Goal: Task Accomplishment & Management: Manage account settings

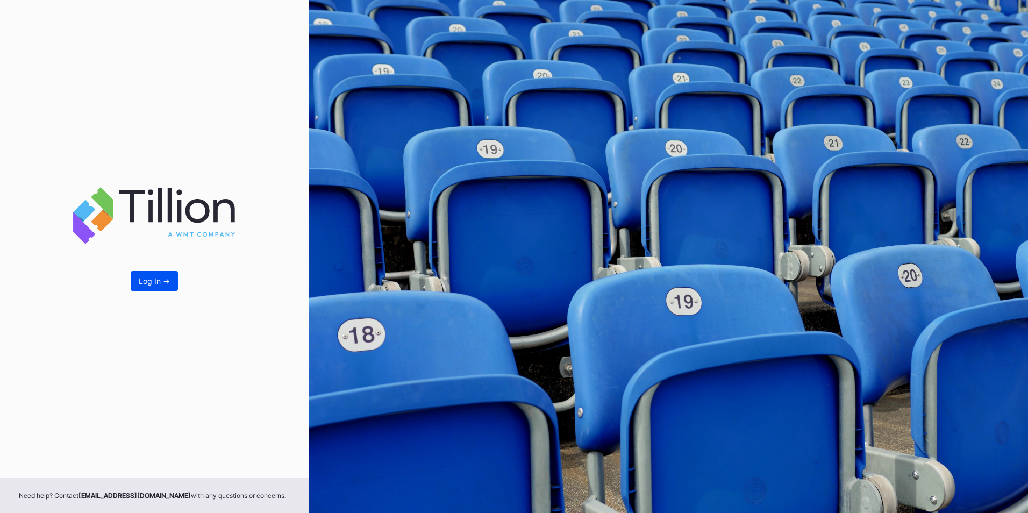
drag, startPoint x: 171, startPoint y: 294, endPoint x: 162, endPoint y: 275, distance: 20.7
click at [170, 294] on div "Log In ->" at bounding box center [154, 239] width 309 height 478
click at [160, 270] on div "Log In ->" at bounding box center [154, 239] width 309 height 478
click at [162, 271] on button "Log In ->" at bounding box center [154, 281] width 47 height 20
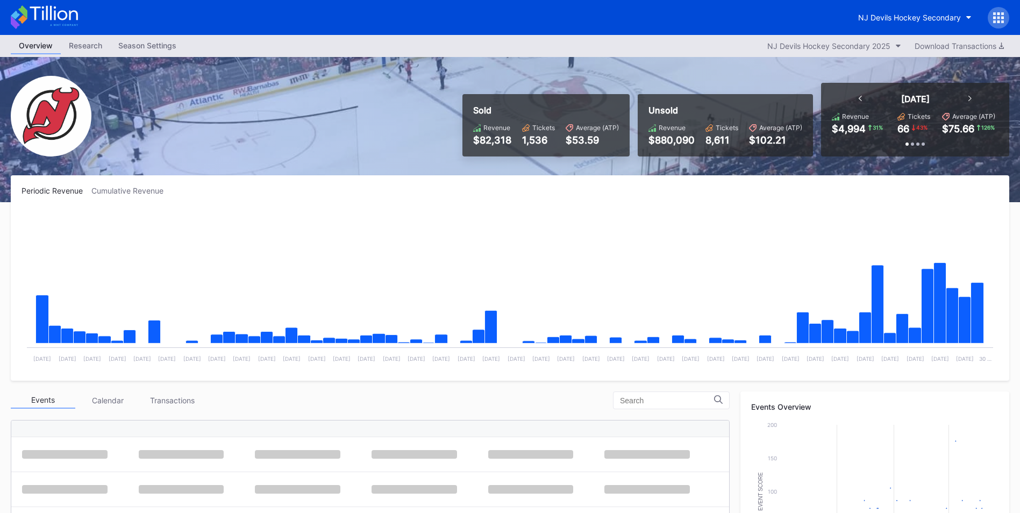
scroll to position [161, 0]
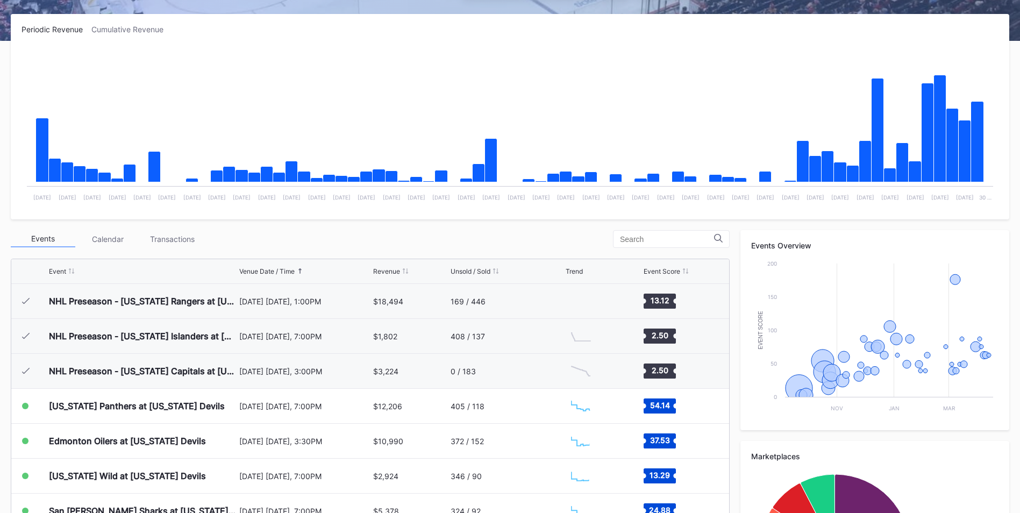
click at [980, 182] on icon "Chart title" at bounding box center [977, 142] width 13 height 81
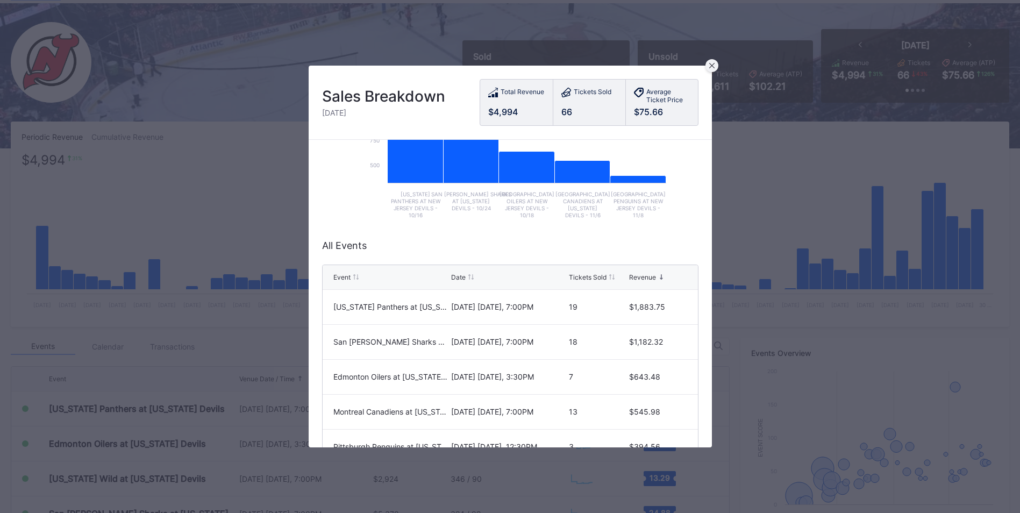
click at [710, 68] on div at bounding box center [711, 65] width 13 height 13
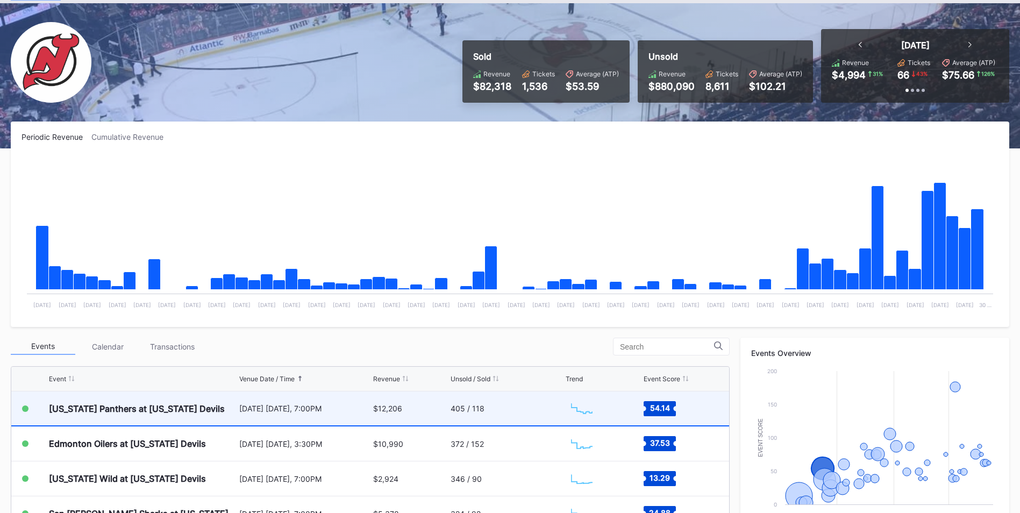
click at [487, 400] on div "405 / 118" at bounding box center [506, 408] width 112 height 34
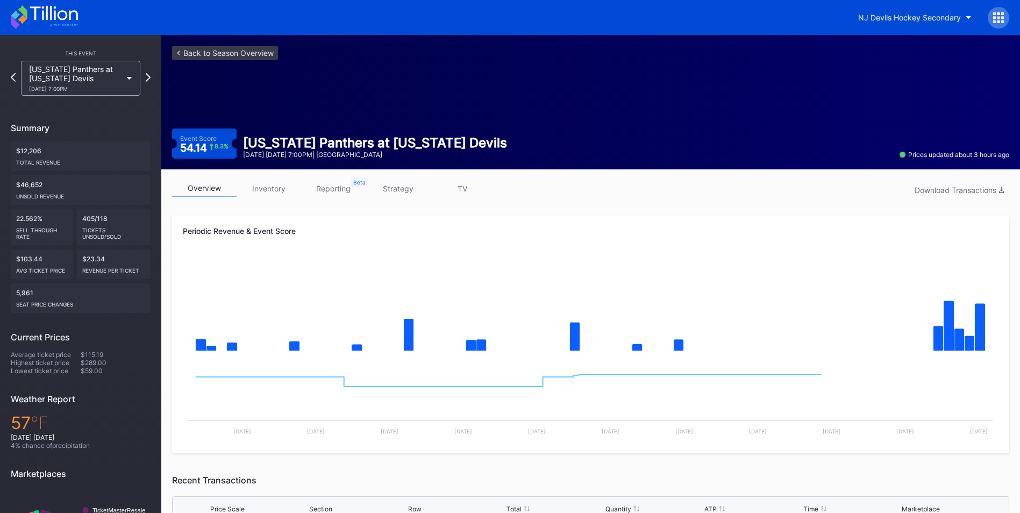
click at [263, 196] on link "inventory" at bounding box center [269, 188] width 65 height 17
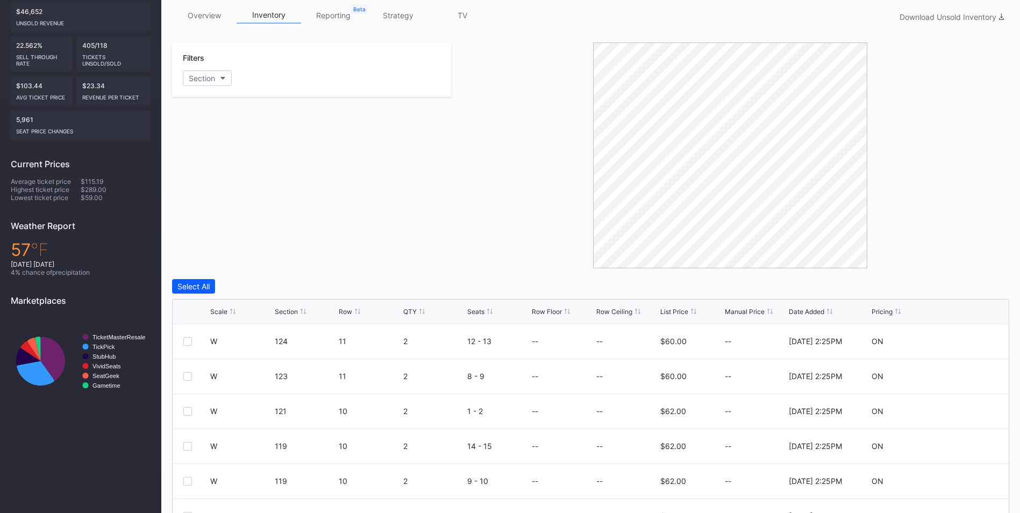
scroll to position [215, 0]
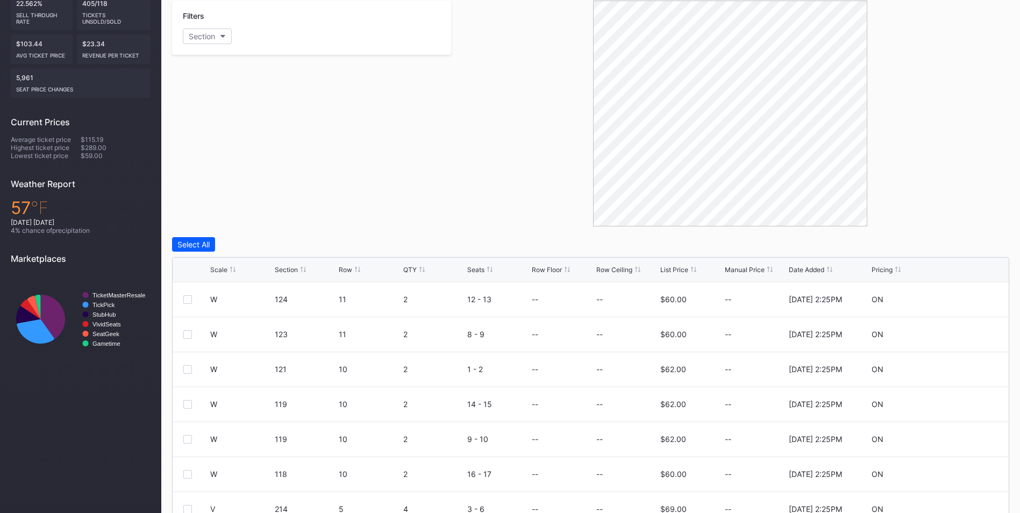
click at [670, 271] on div "List Price" at bounding box center [674, 270] width 28 height 8
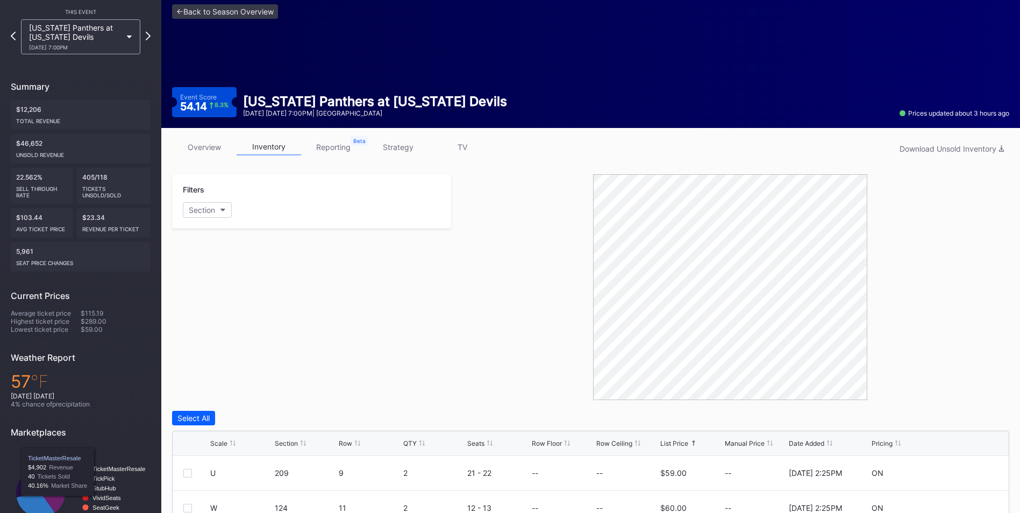
scroll to position [0, 0]
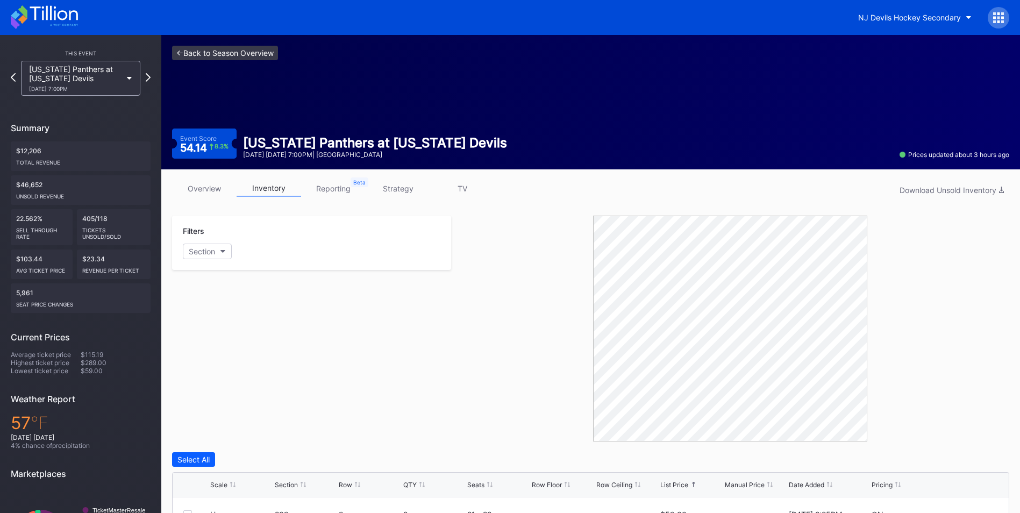
click at [252, 57] on link "<- Back to Season Overview" at bounding box center [225, 53] width 106 height 15
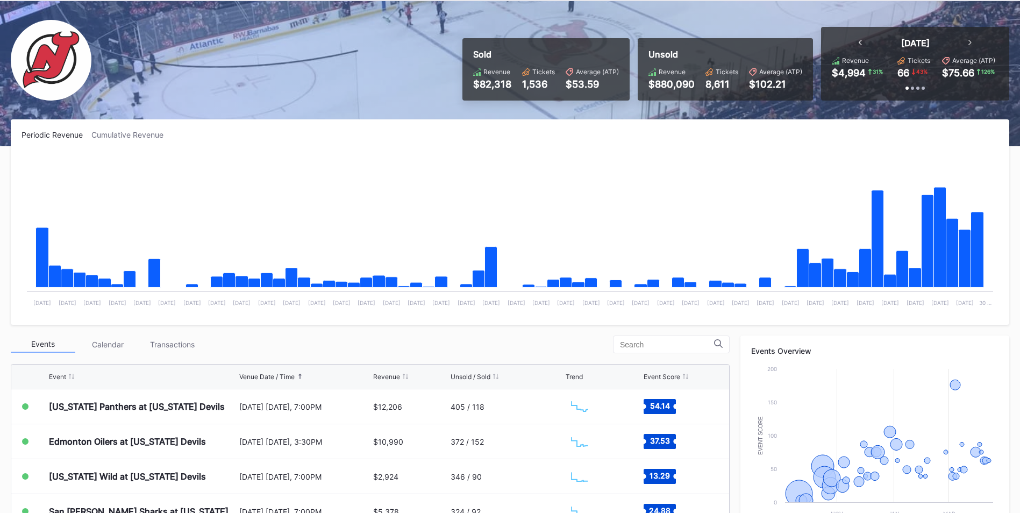
scroll to position [161, 0]
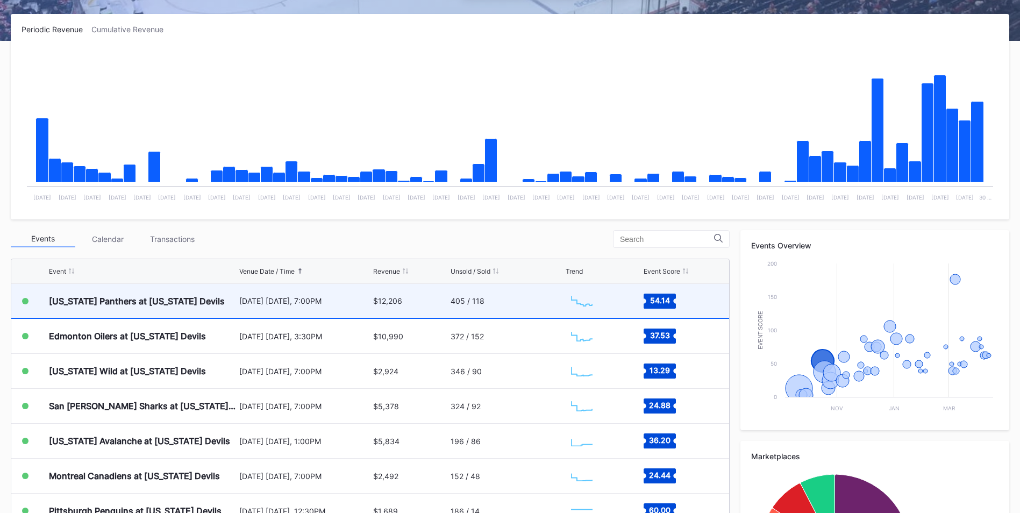
click at [509, 299] on div "405 / 118" at bounding box center [506, 301] width 112 height 34
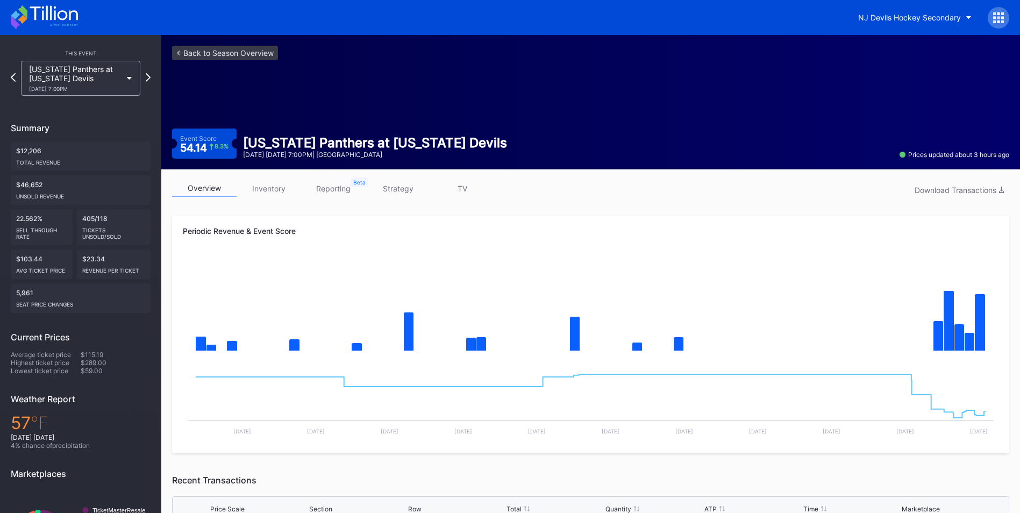
click at [272, 183] on link "inventory" at bounding box center [269, 188] width 65 height 17
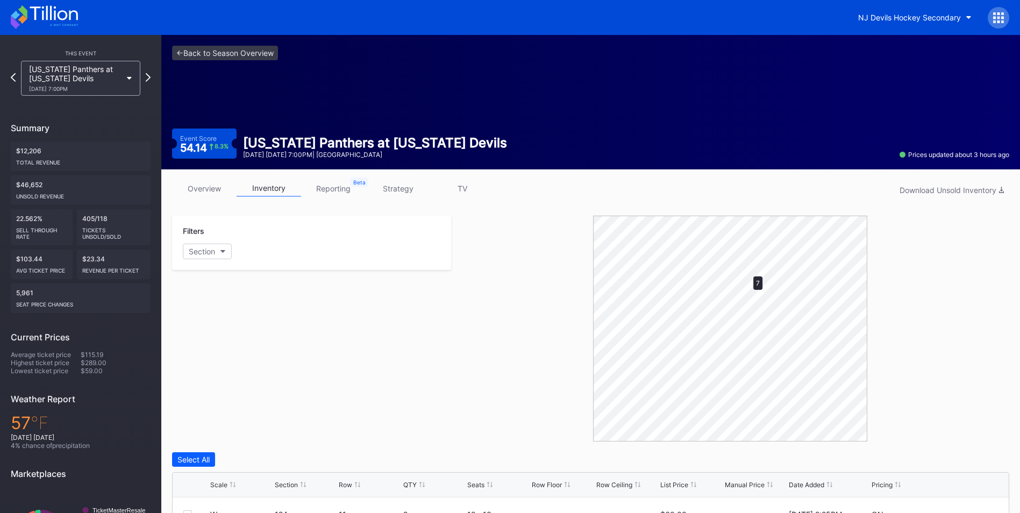
scroll to position [267, 0]
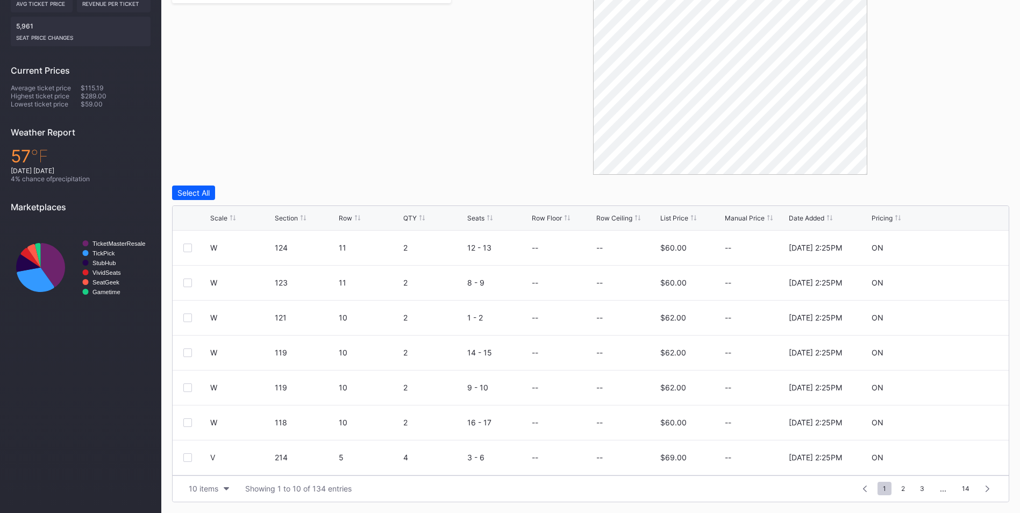
click at [672, 219] on div "List Price" at bounding box center [674, 218] width 28 height 8
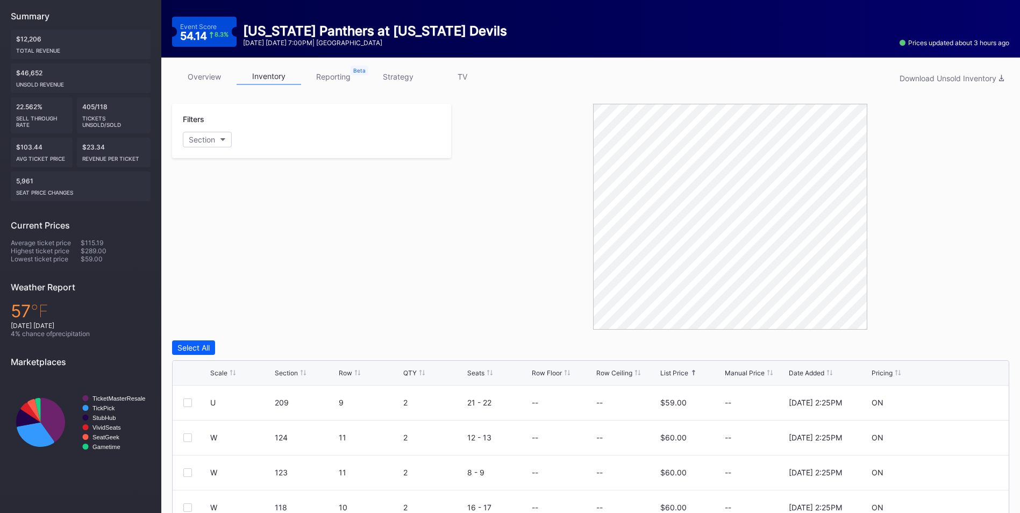
scroll to position [0, 0]
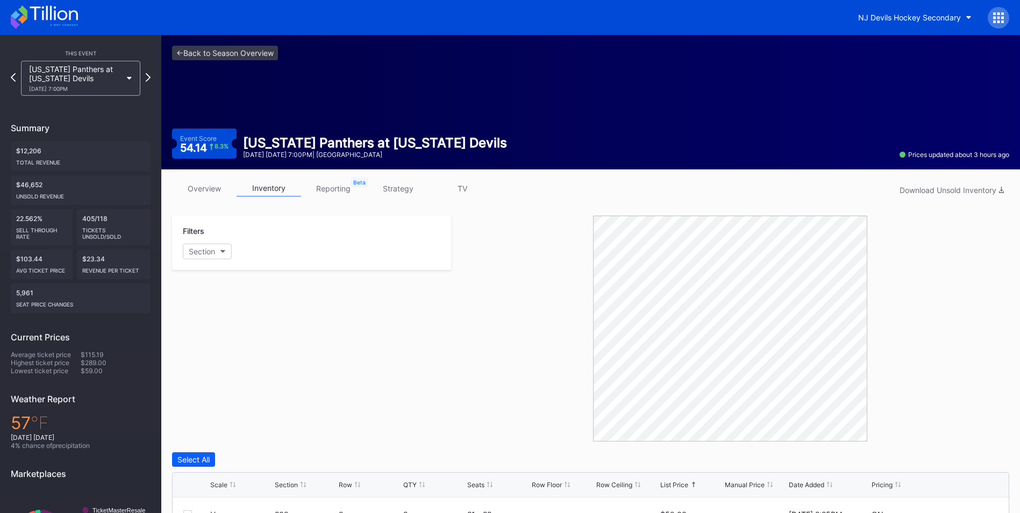
drag, startPoint x: 195, startPoint y: 194, endPoint x: 239, endPoint y: 203, distance: 44.9
click at [195, 194] on link "overview" at bounding box center [204, 188] width 65 height 17
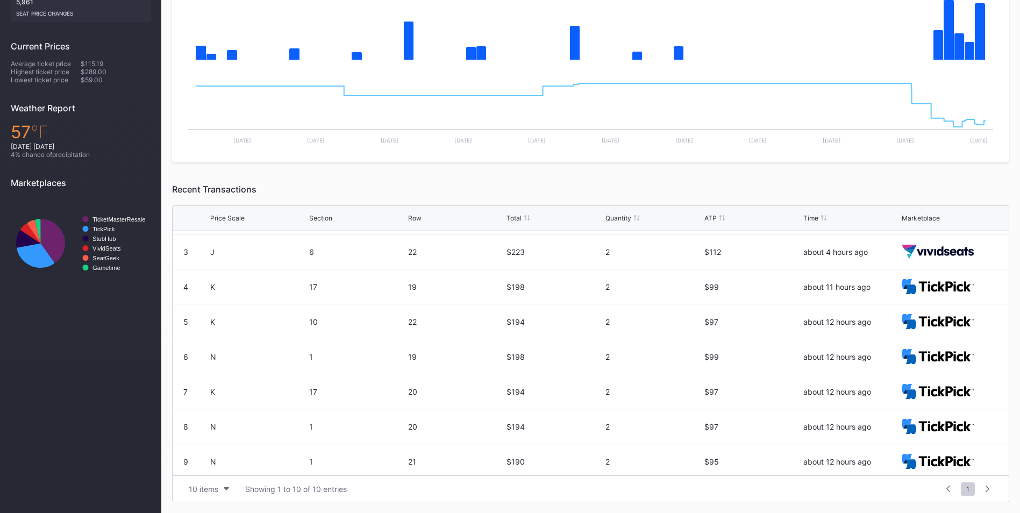
scroll to position [105, 0]
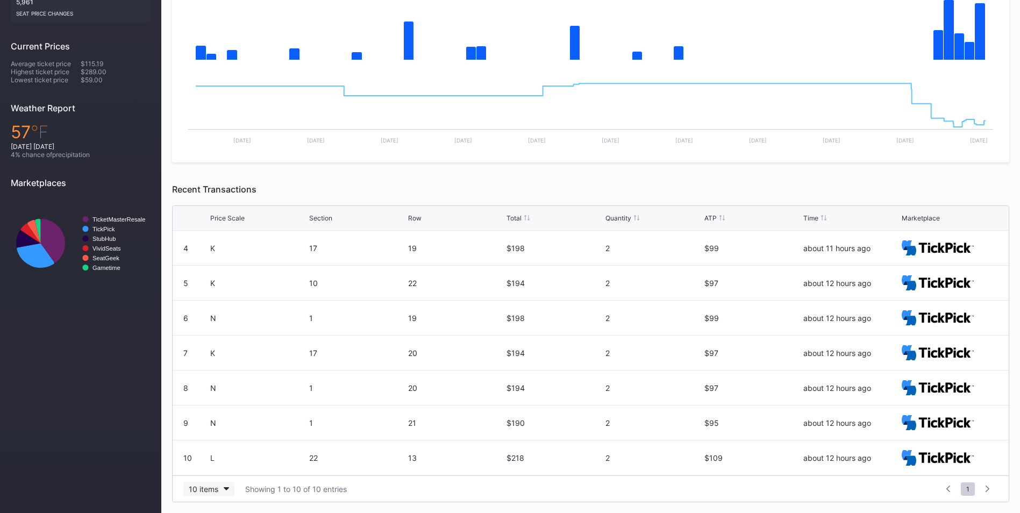
click at [223, 491] on button "10 items" at bounding box center [208, 489] width 51 height 15
click at [214, 418] on div "50 items" at bounding box center [206, 422] width 31 height 9
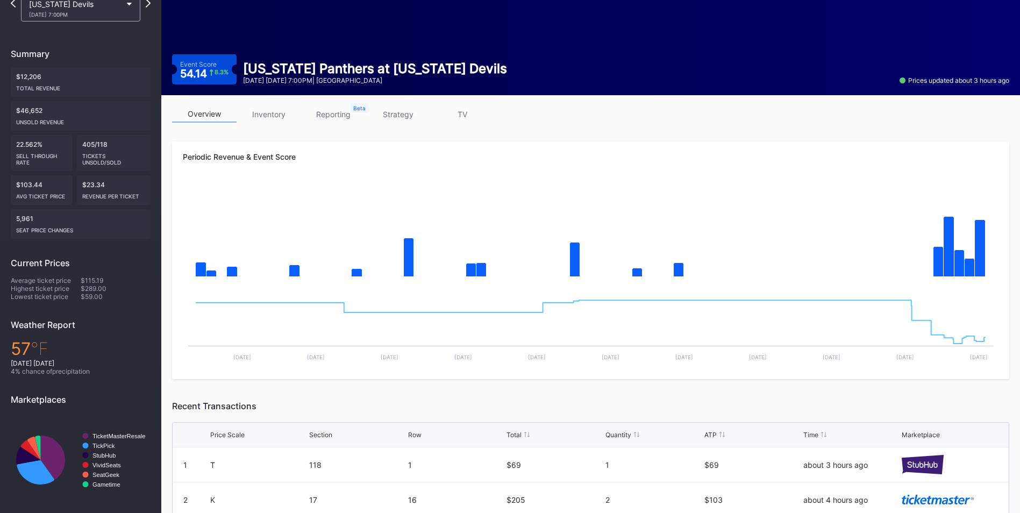
scroll to position [0, 0]
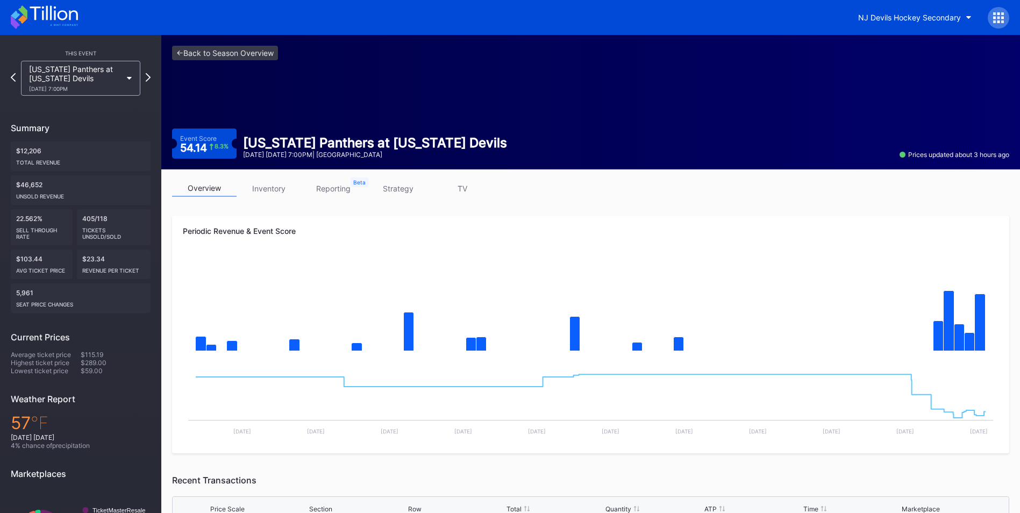
click at [386, 192] on link "strategy" at bounding box center [398, 188] width 65 height 17
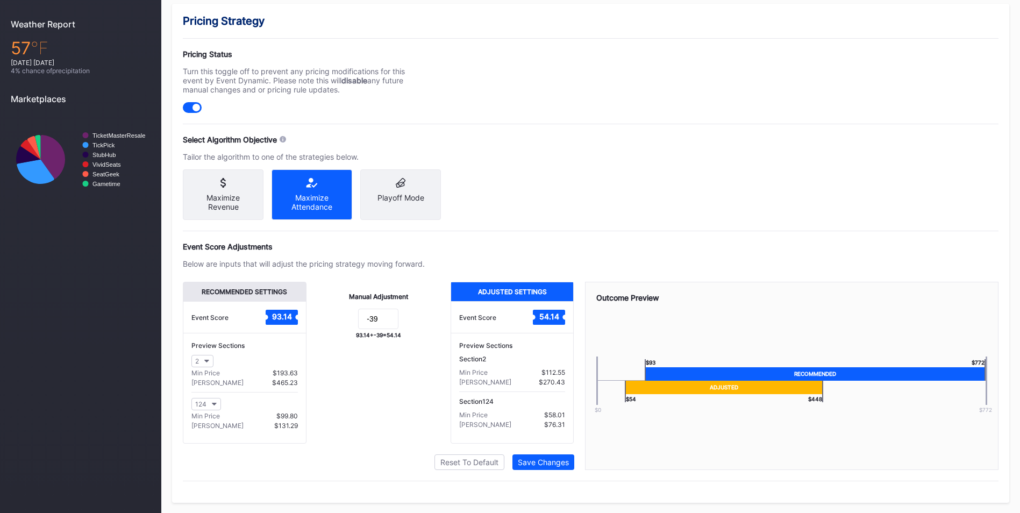
scroll to position [384, 0]
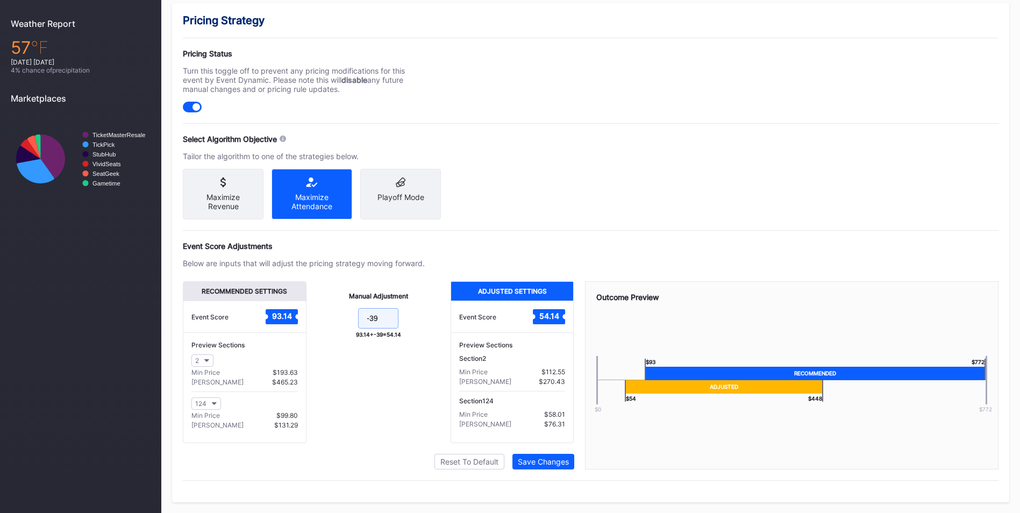
click at [382, 317] on input "-39" at bounding box center [378, 318] width 40 height 20
type input "-44"
click at [568, 467] on button "Save Changes" at bounding box center [543, 462] width 62 height 16
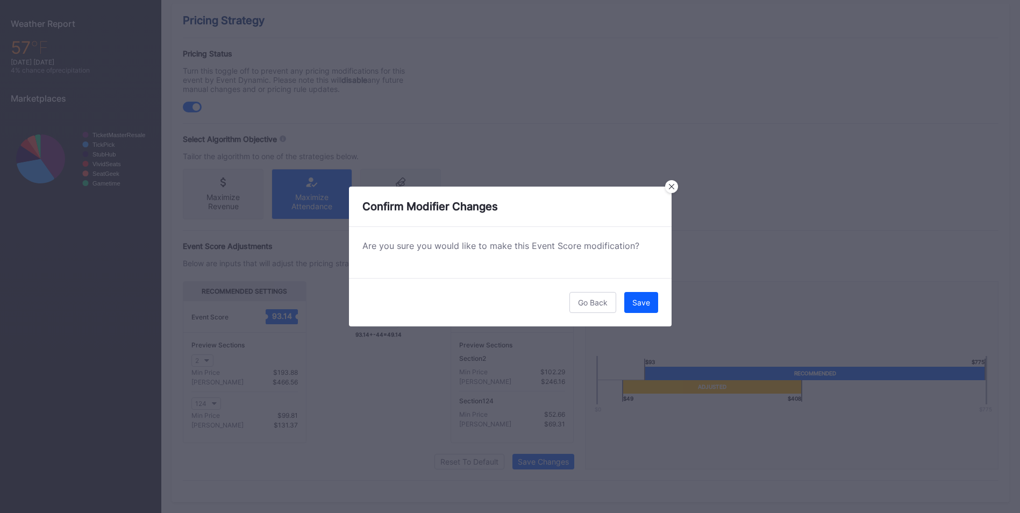
drag, startPoint x: 640, startPoint y: 303, endPoint x: 638, endPoint y: 314, distance: 12.1
click at [641, 303] on div "Save" at bounding box center [641, 302] width 18 height 9
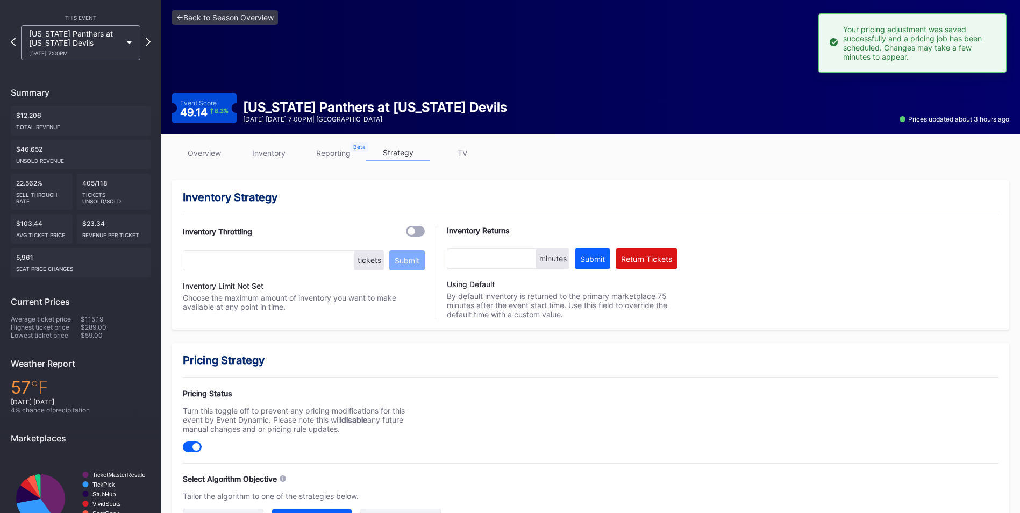
scroll to position [0, 0]
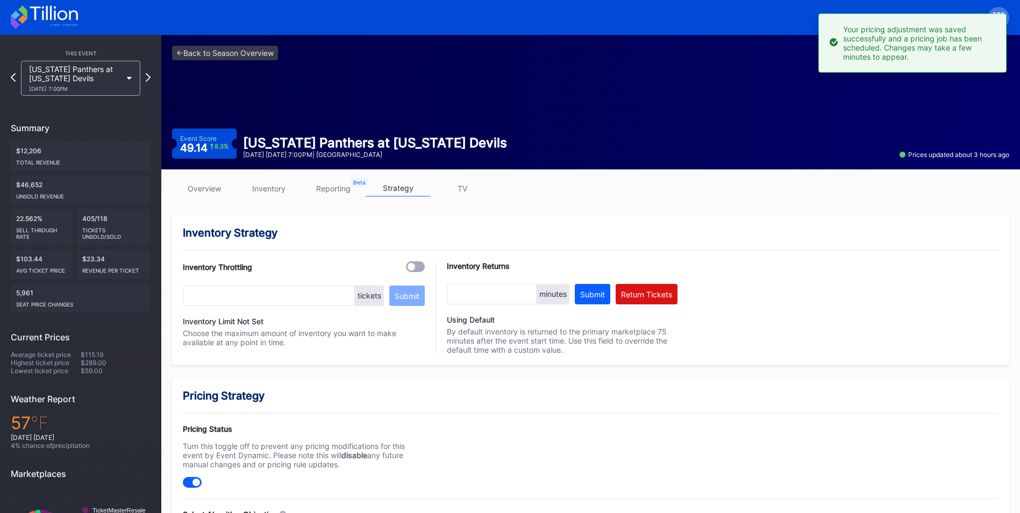
drag, startPoint x: 272, startPoint y: 181, endPoint x: 341, endPoint y: 207, distance: 73.7
click at [272, 181] on link "inventory" at bounding box center [269, 188] width 65 height 17
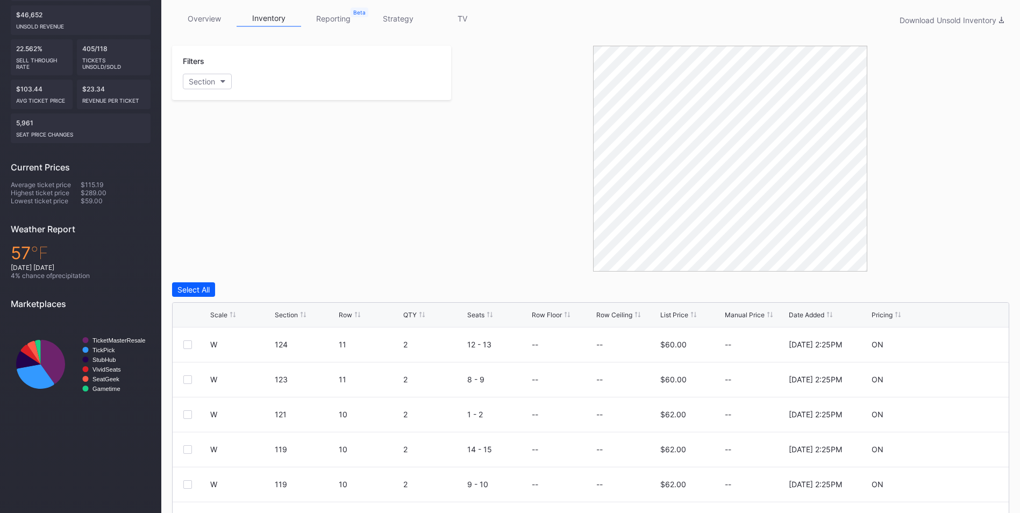
scroll to position [229, 0]
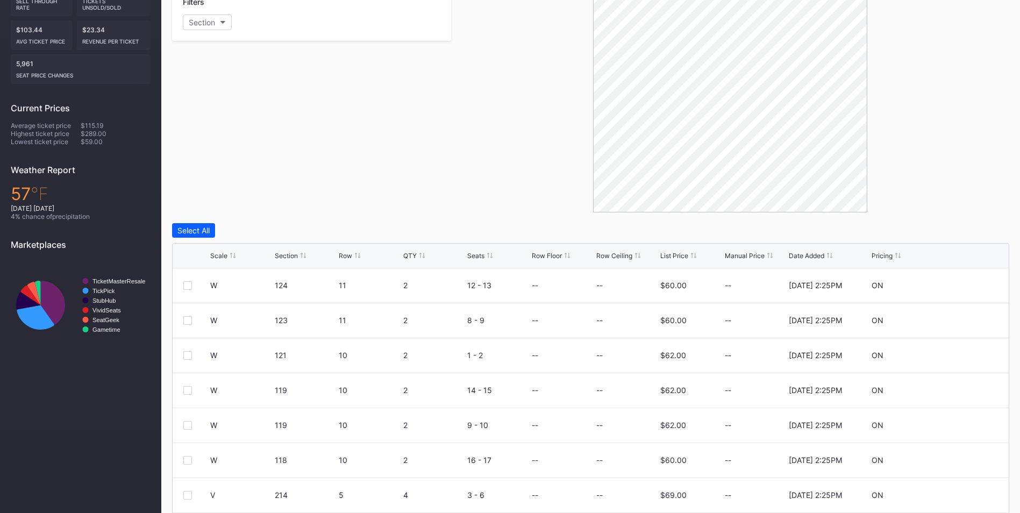
click at [212, 254] on div "Scale" at bounding box center [218, 256] width 17 height 8
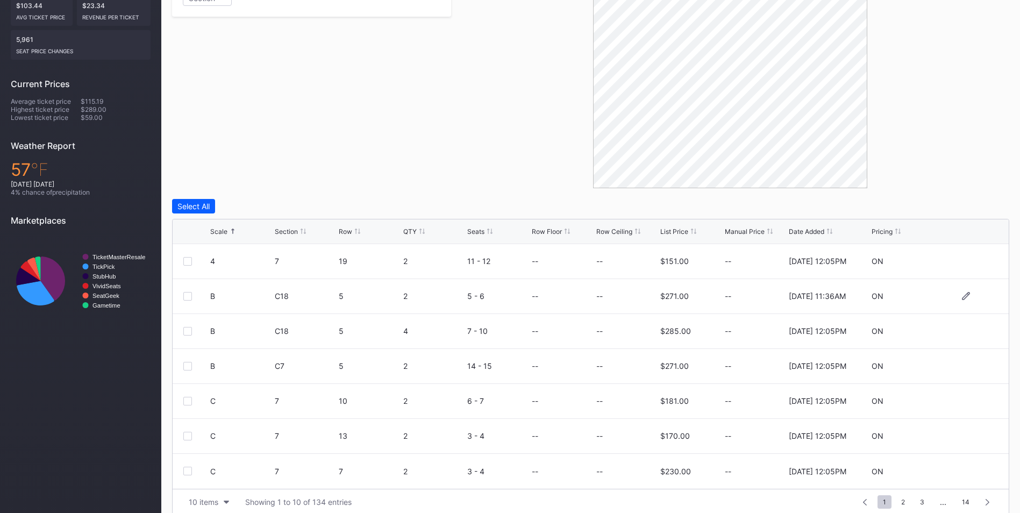
scroll to position [267, 0]
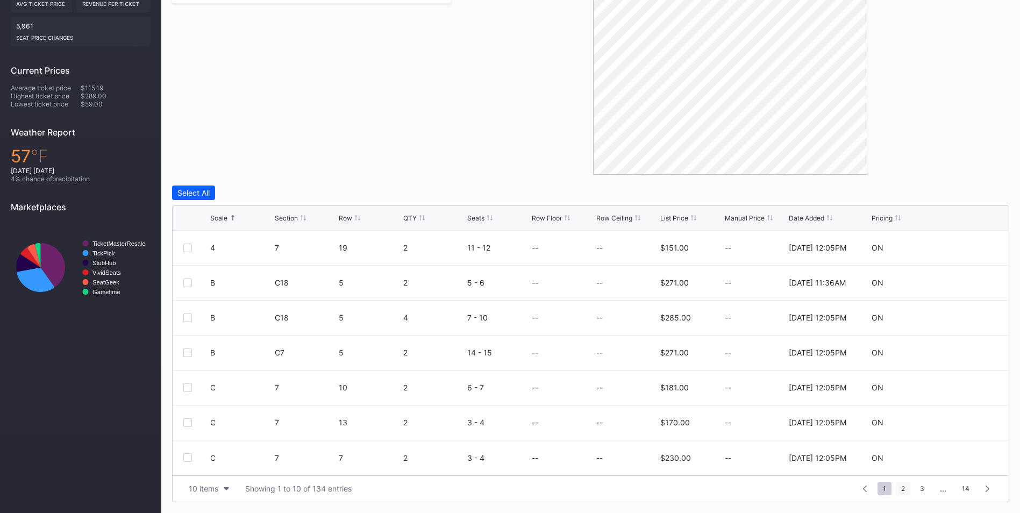
click at [901, 484] on span "2" at bounding box center [903, 488] width 15 height 13
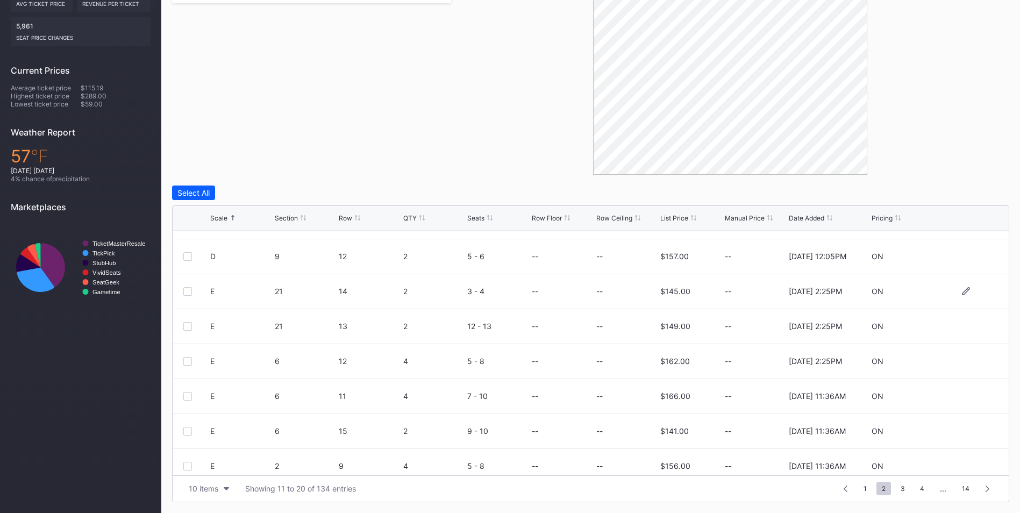
scroll to position [105, 0]
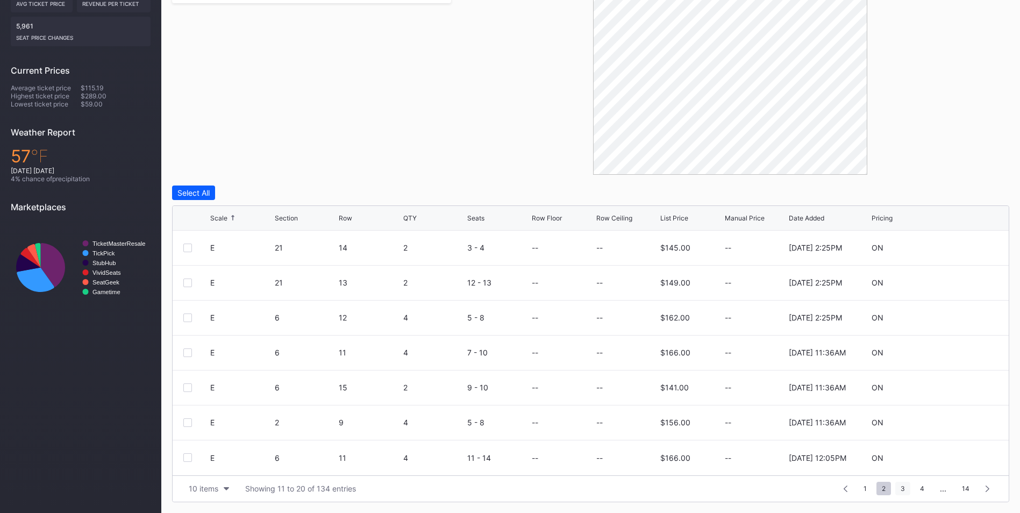
click at [909, 490] on span "3" at bounding box center [902, 488] width 15 height 13
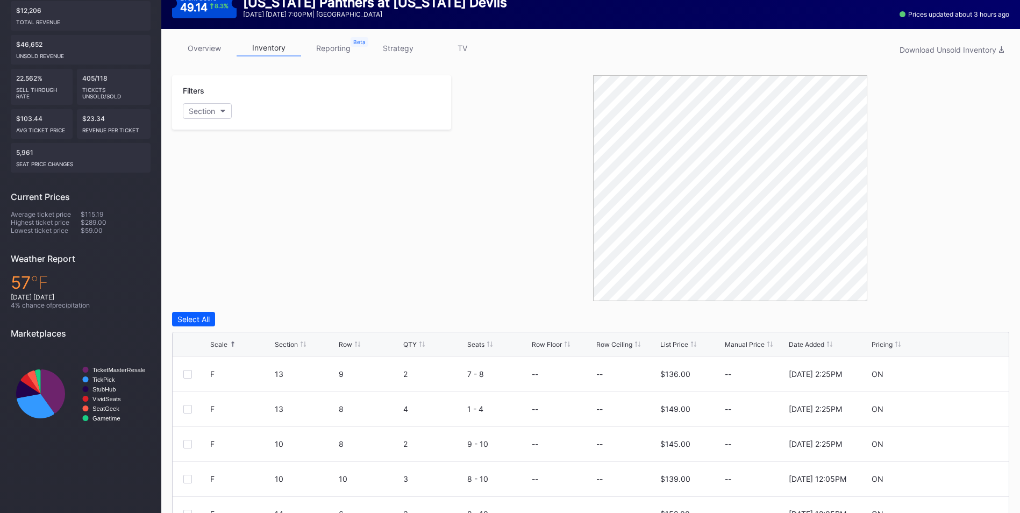
scroll to position [0, 0]
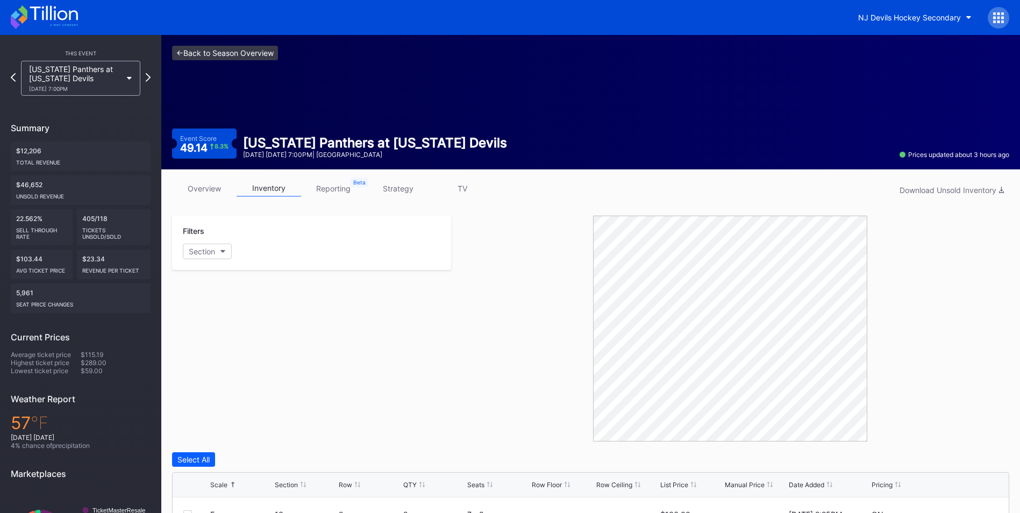
click at [249, 58] on link "<- Back to Season Overview" at bounding box center [225, 53] width 106 height 15
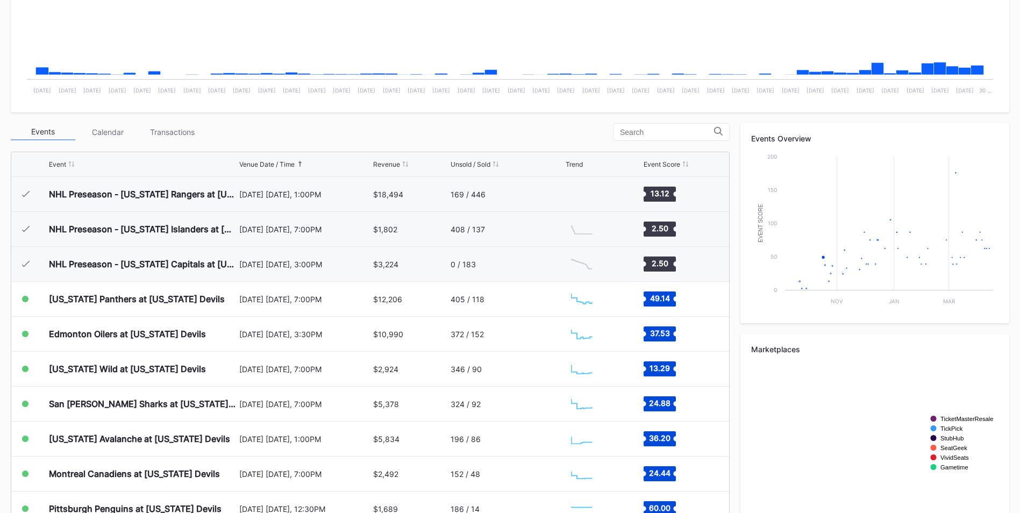
scroll to position [105, 0]
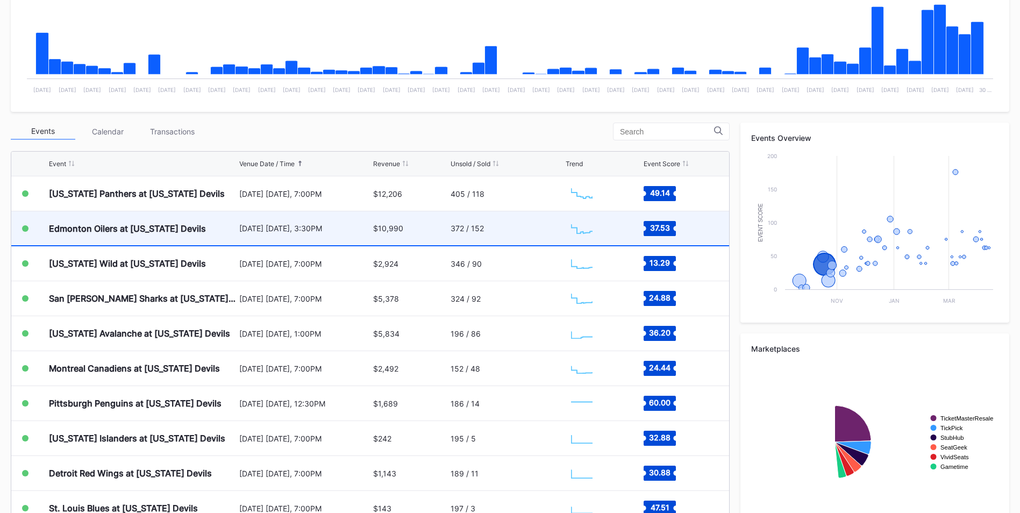
click at [133, 229] on div "Edmonton Oilers at [US_STATE] Devils" at bounding box center [127, 228] width 157 height 11
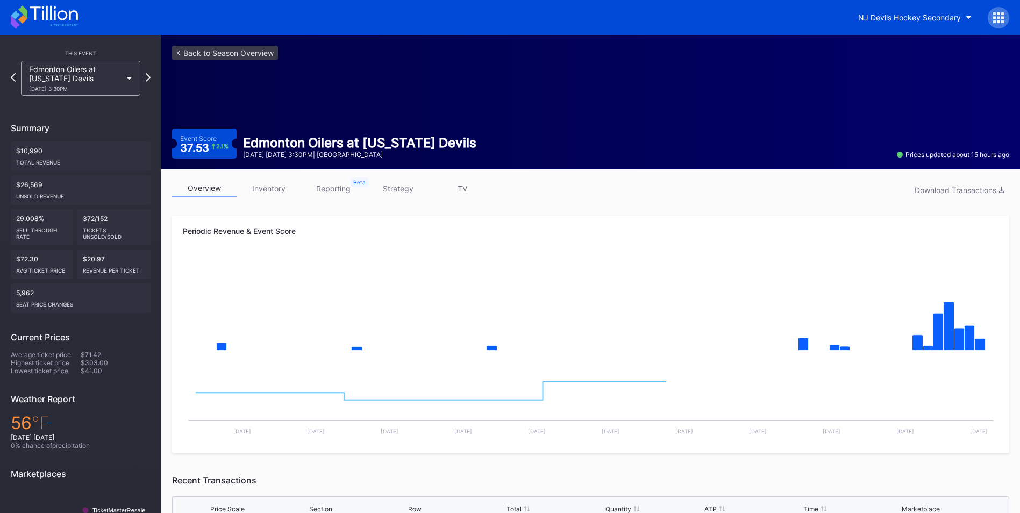
click at [285, 195] on link "inventory" at bounding box center [269, 188] width 65 height 17
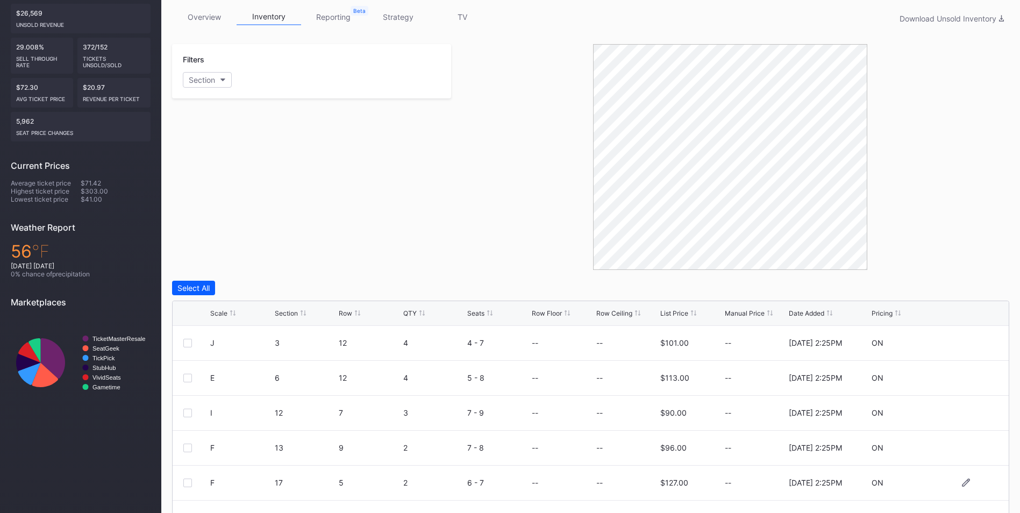
scroll to position [267, 0]
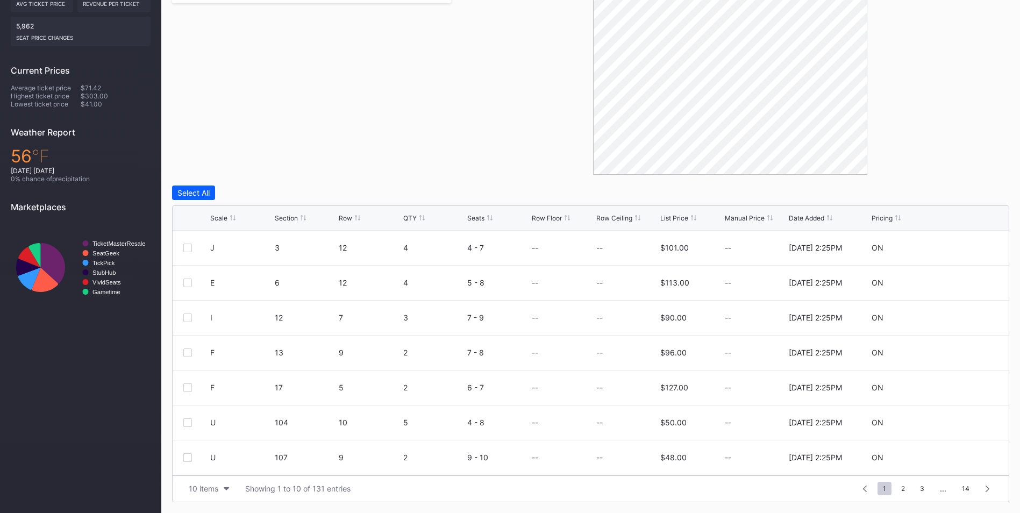
click at [670, 216] on div "List Price" at bounding box center [674, 218] width 28 height 8
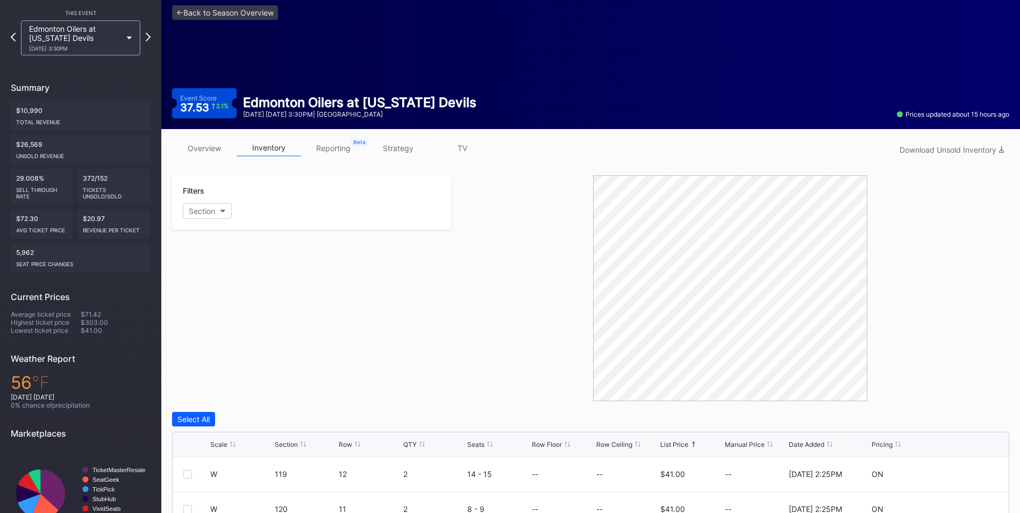
scroll to position [0, 0]
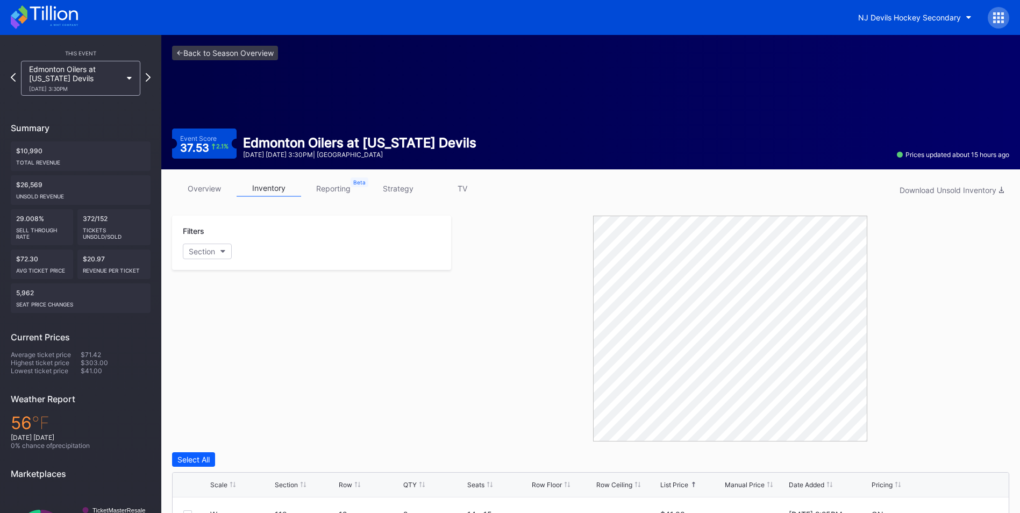
click at [196, 196] on link "overview" at bounding box center [204, 188] width 65 height 17
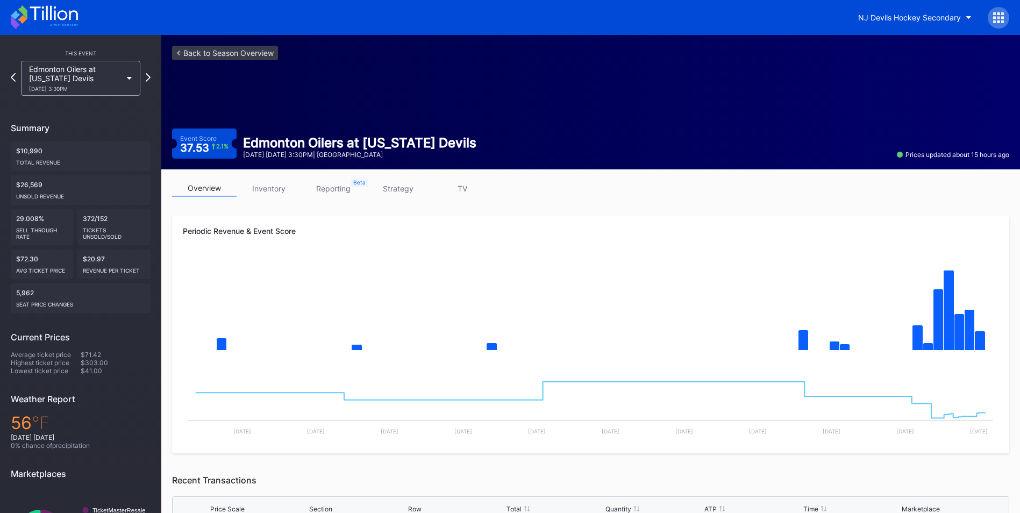
click at [409, 190] on link "strategy" at bounding box center [398, 188] width 65 height 17
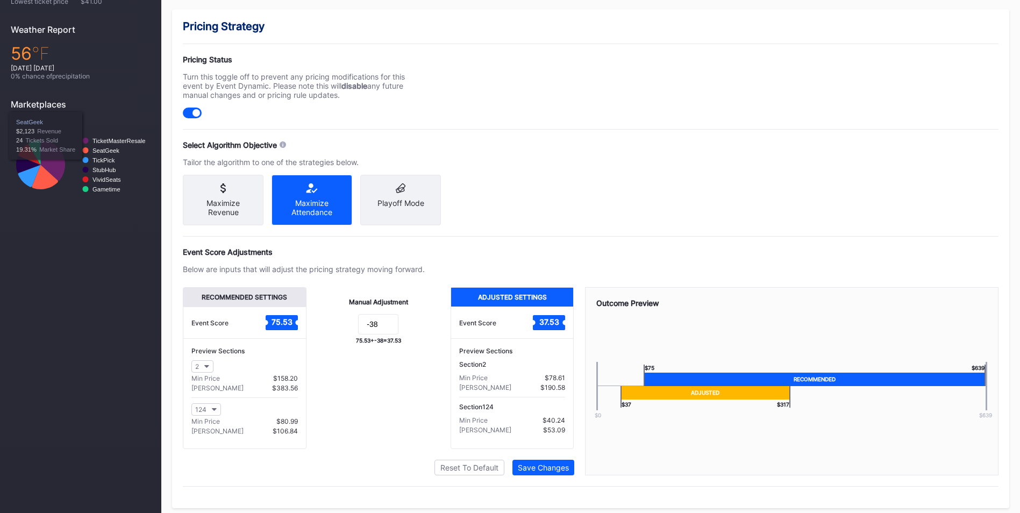
scroll to position [384, 0]
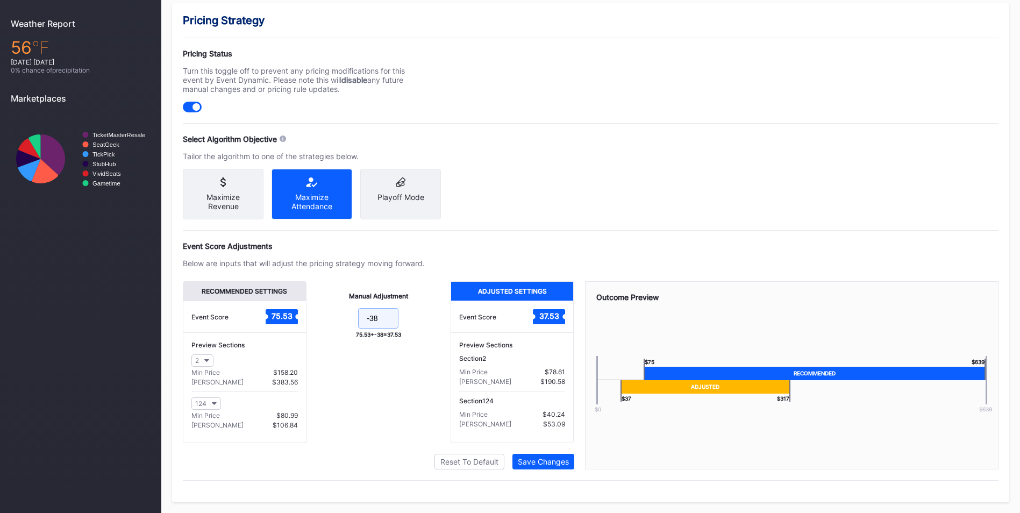
click at [387, 314] on input "-38" at bounding box center [378, 318] width 40 height 20
type input "-44"
click at [569, 457] on button "Save Changes" at bounding box center [543, 462] width 62 height 16
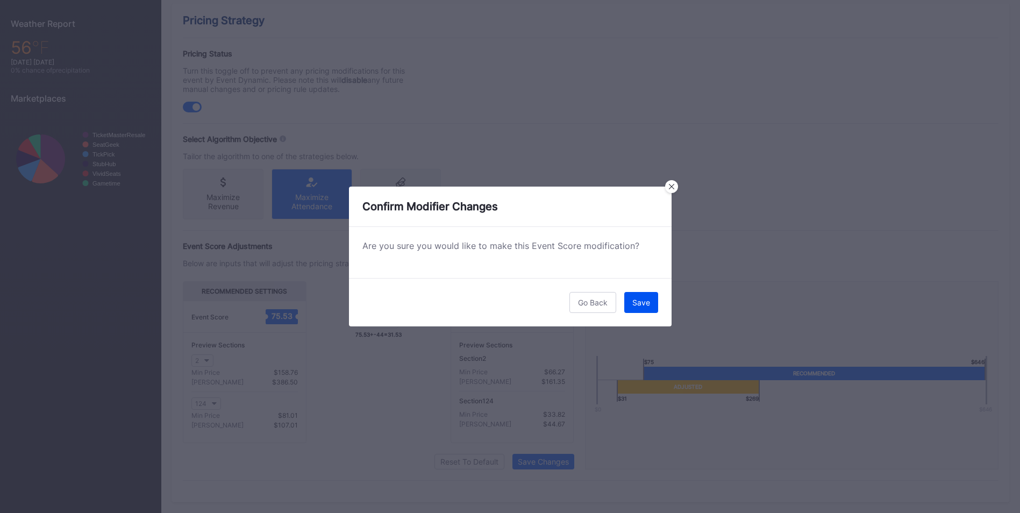
click at [639, 298] on button "Save" at bounding box center [641, 302] width 34 height 21
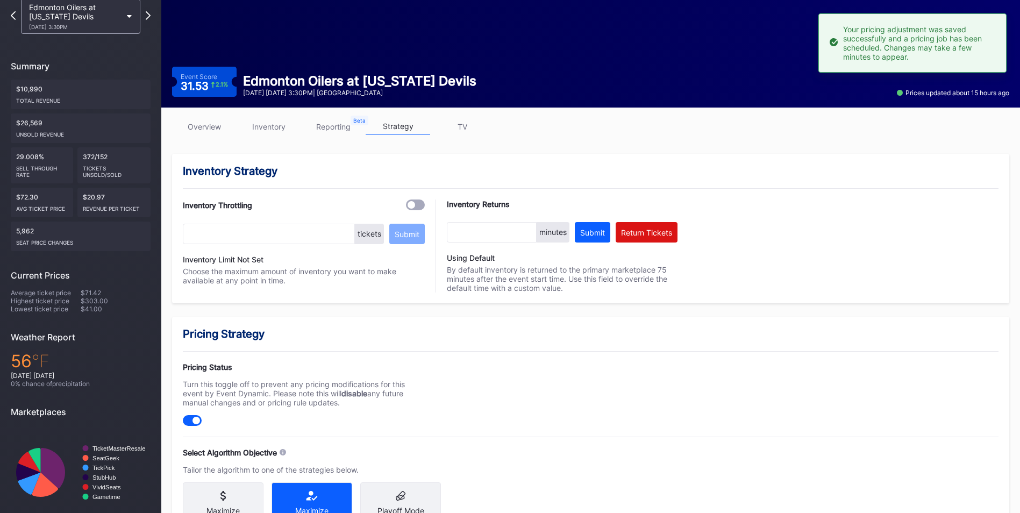
scroll to position [0, 0]
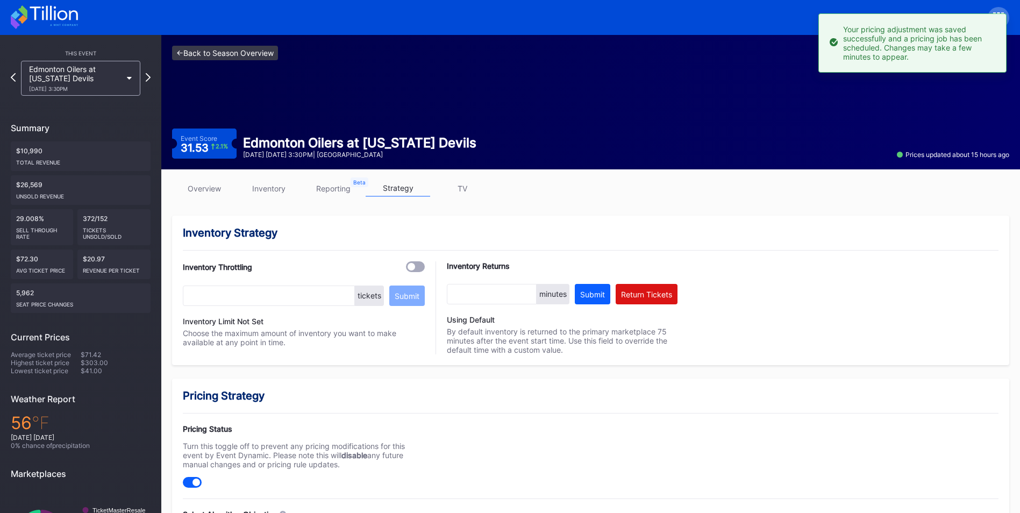
click at [237, 49] on link "<- Back to Season Overview" at bounding box center [225, 53] width 106 height 15
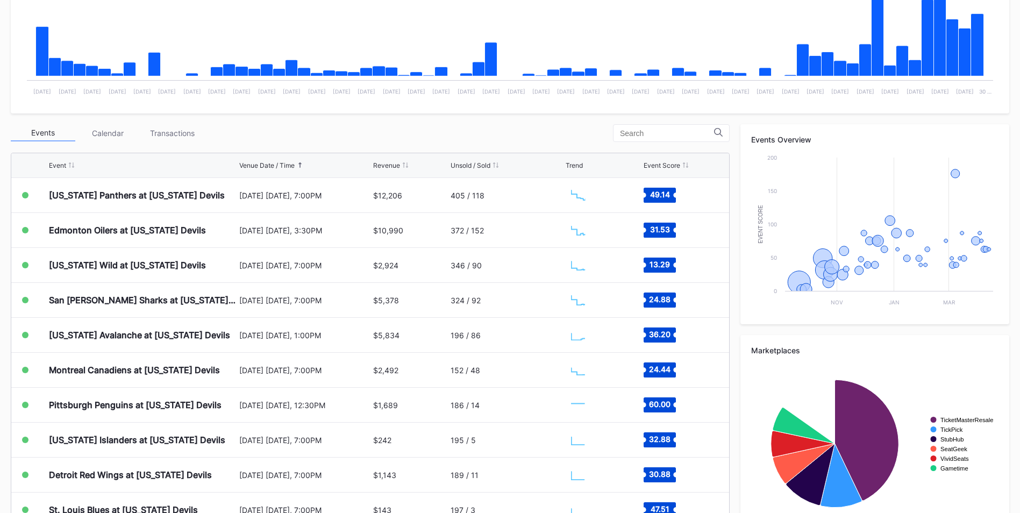
scroll to position [269, 0]
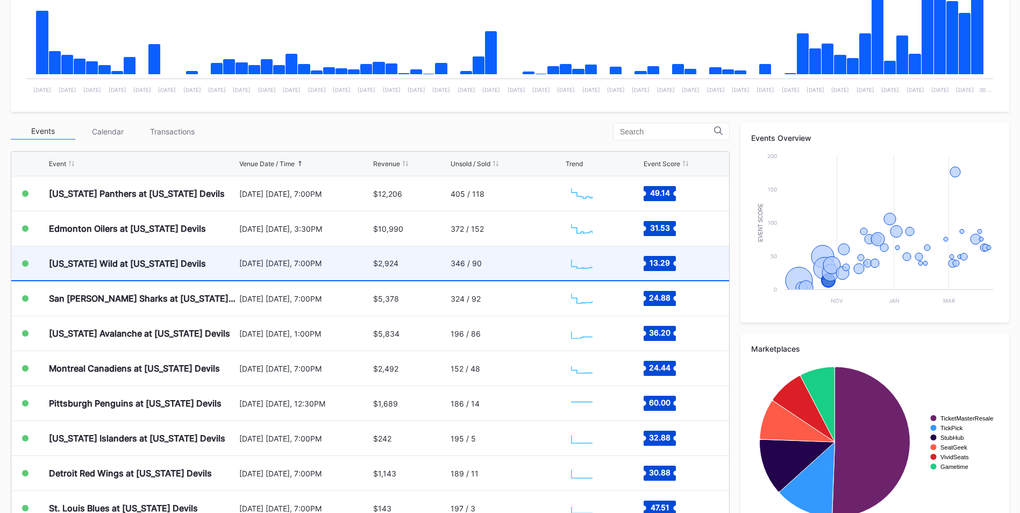
click at [350, 267] on div "[DATE] [DATE], 7:00PM" at bounding box center [304, 263] width 131 height 9
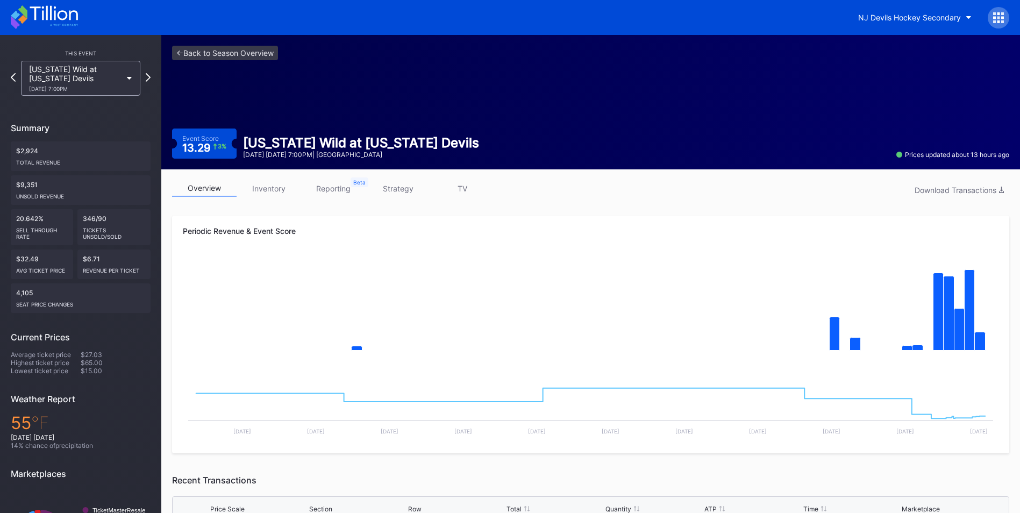
click at [267, 186] on link "inventory" at bounding box center [269, 188] width 65 height 17
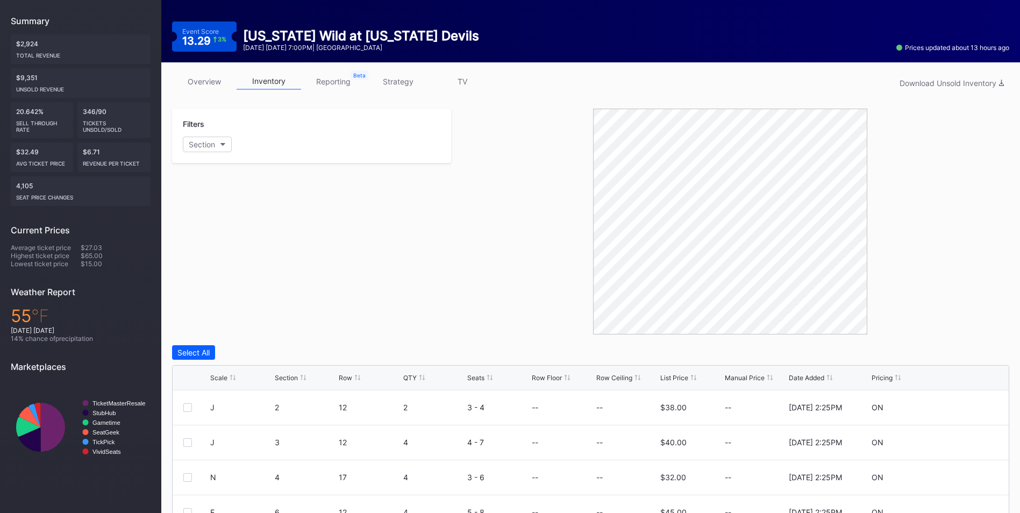
scroll to position [108, 0]
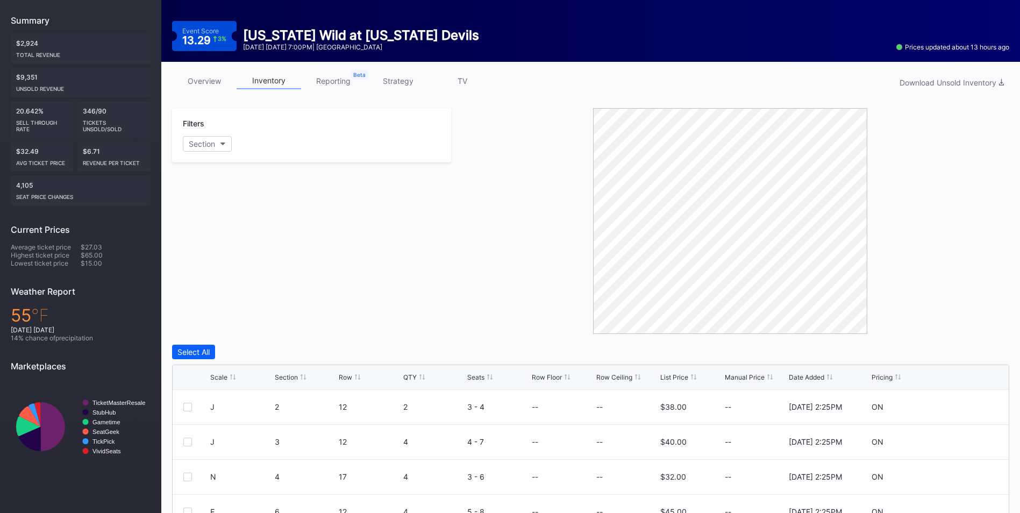
click at [685, 383] on div "Scale Section Row QTY Seats Row Floor Row Ceiling List Price Manual Price Date …" at bounding box center [591, 377] width 836 height 25
click at [681, 377] on div "List Price" at bounding box center [674, 377] width 28 height 8
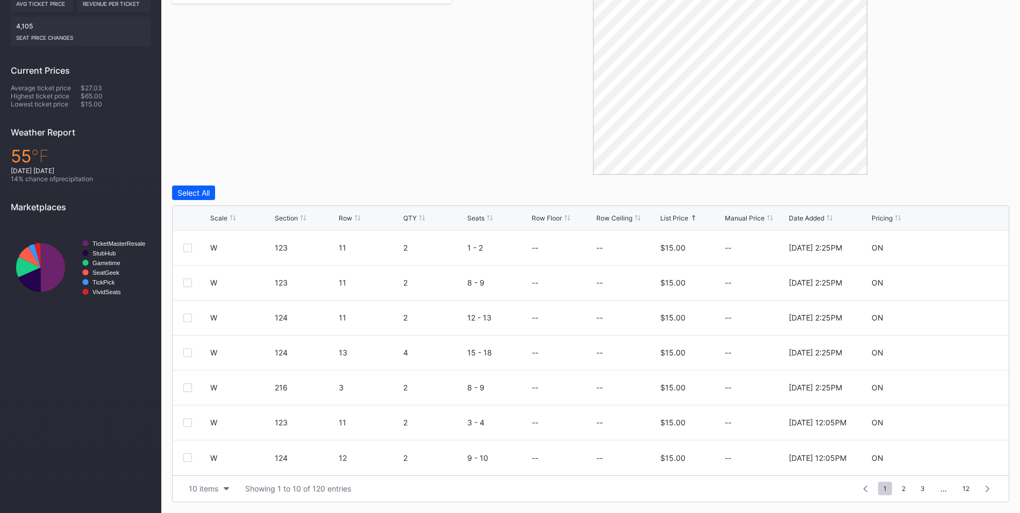
scroll to position [0, 0]
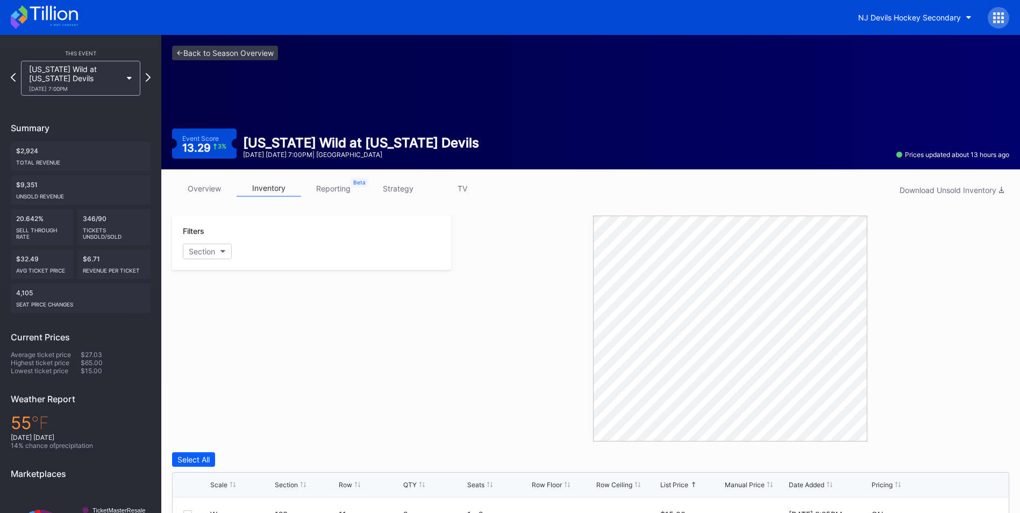
click at [403, 193] on link "strategy" at bounding box center [398, 188] width 65 height 17
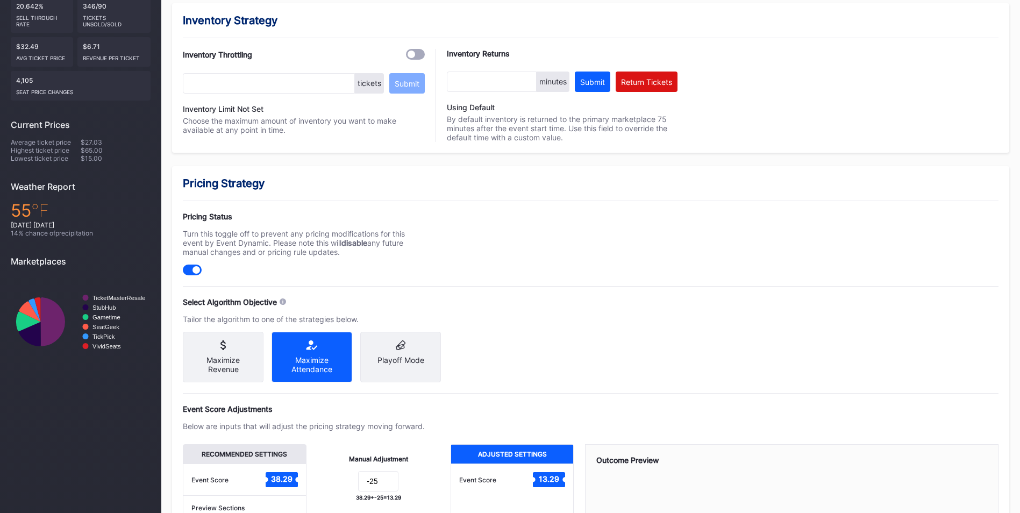
scroll to position [322, 0]
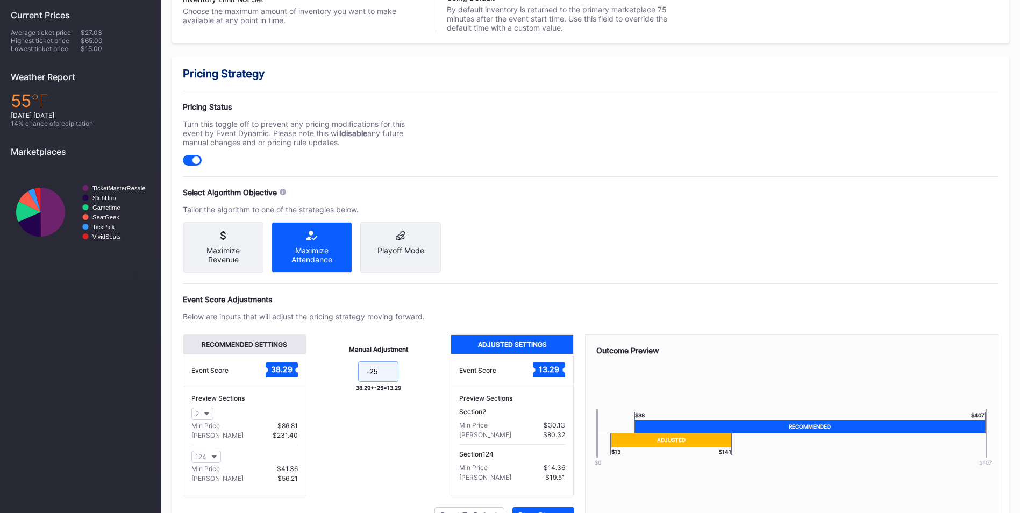
click at [388, 378] on input "-25" at bounding box center [378, 371] width 40 height 20
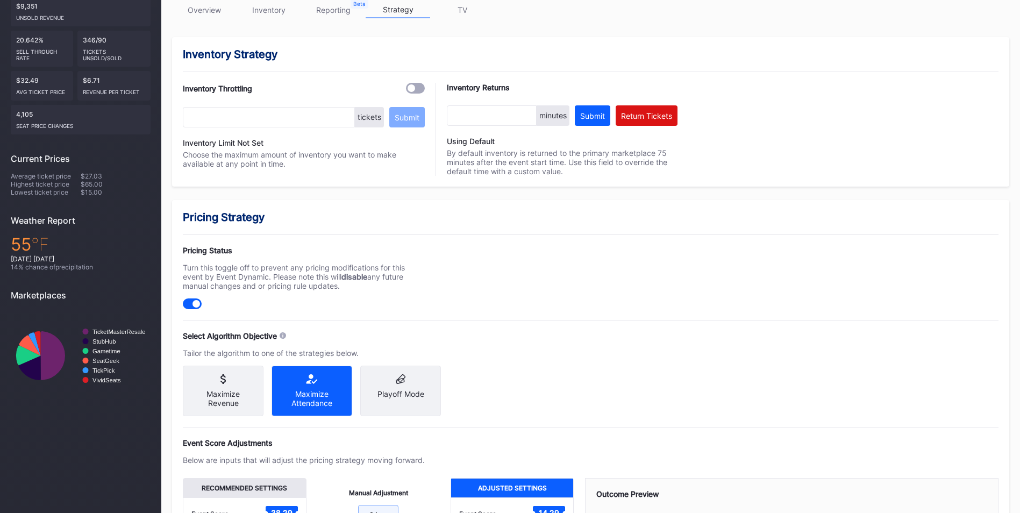
scroll to position [384, 0]
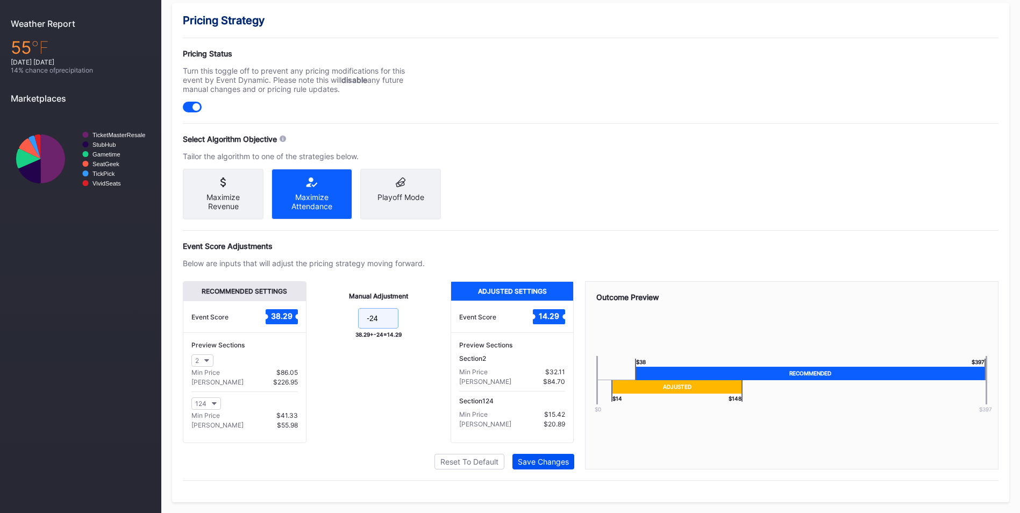
type input "-24"
click at [550, 466] on button "Save Changes" at bounding box center [543, 462] width 62 height 16
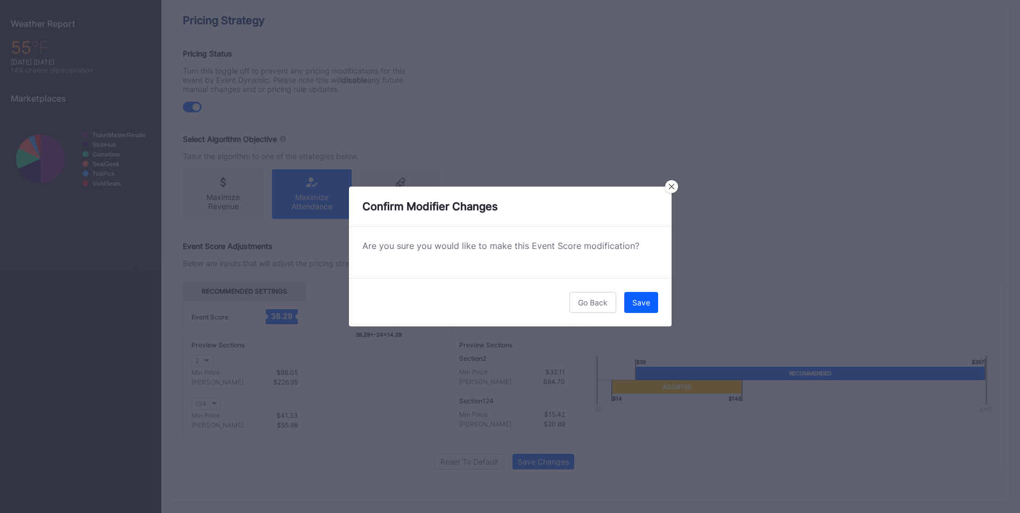
click at [645, 298] on div "Save" at bounding box center [641, 302] width 18 height 9
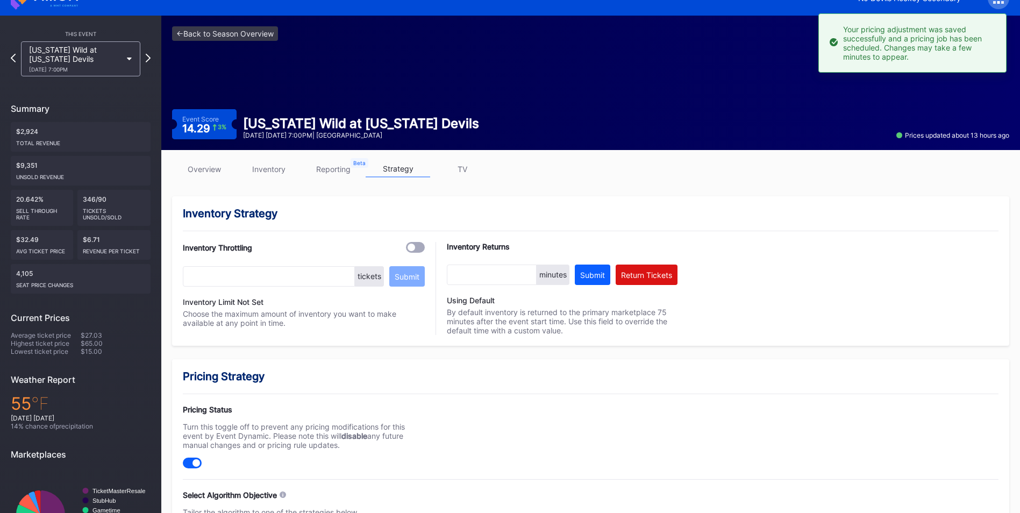
scroll to position [0, 0]
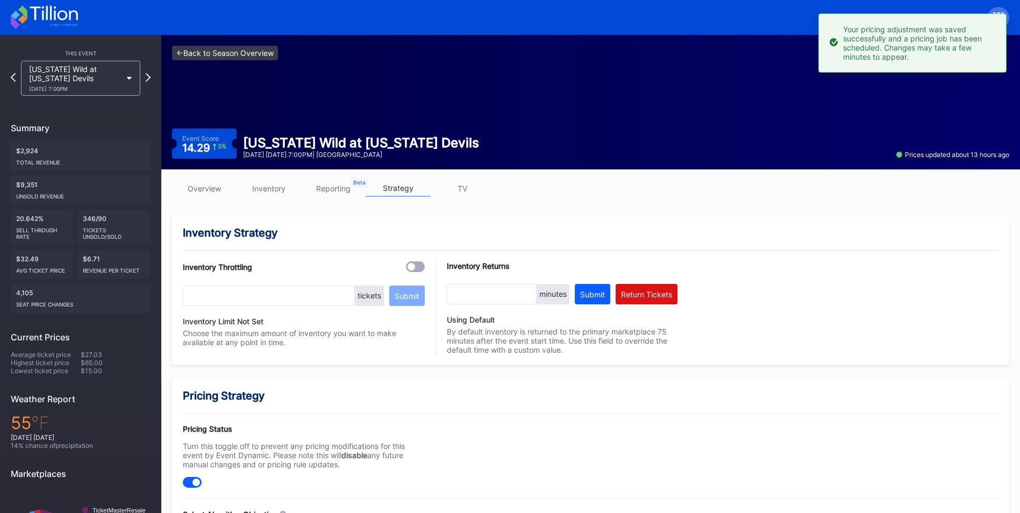
click at [234, 58] on link "<- Back to Season Overview" at bounding box center [225, 53] width 106 height 15
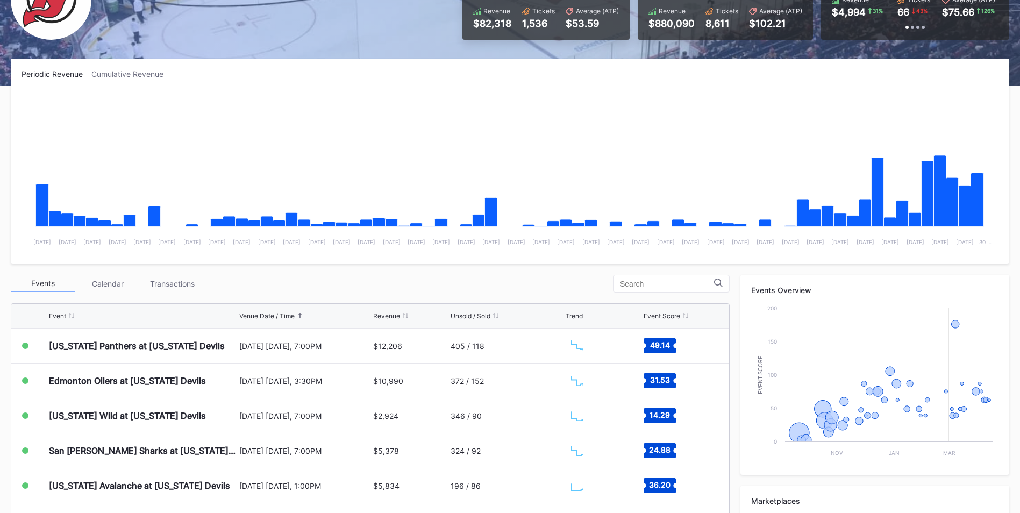
scroll to position [300, 0]
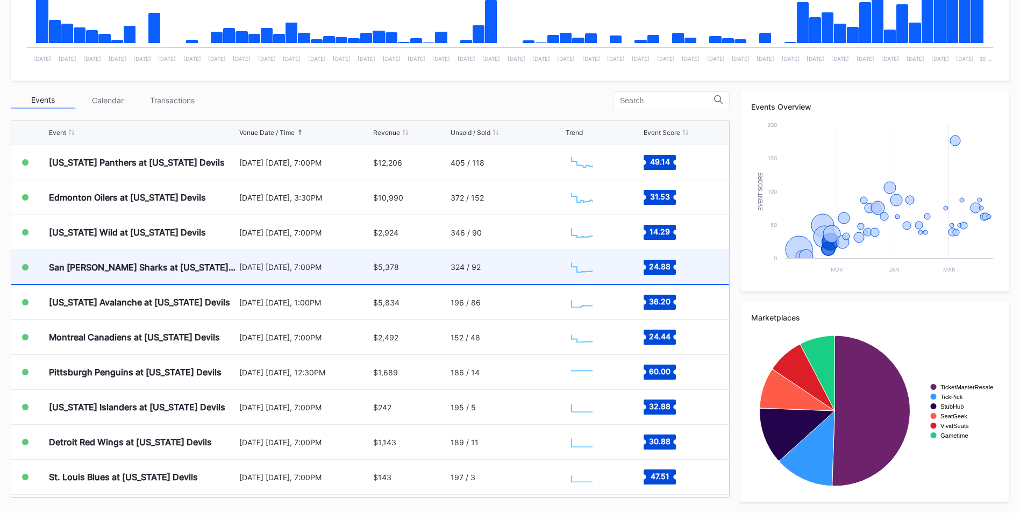
click at [152, 264] on div "San [PERSON_NAME] Sharks at [US_STATE] Devils" at bounding box center [143, 267] width 188 height 11
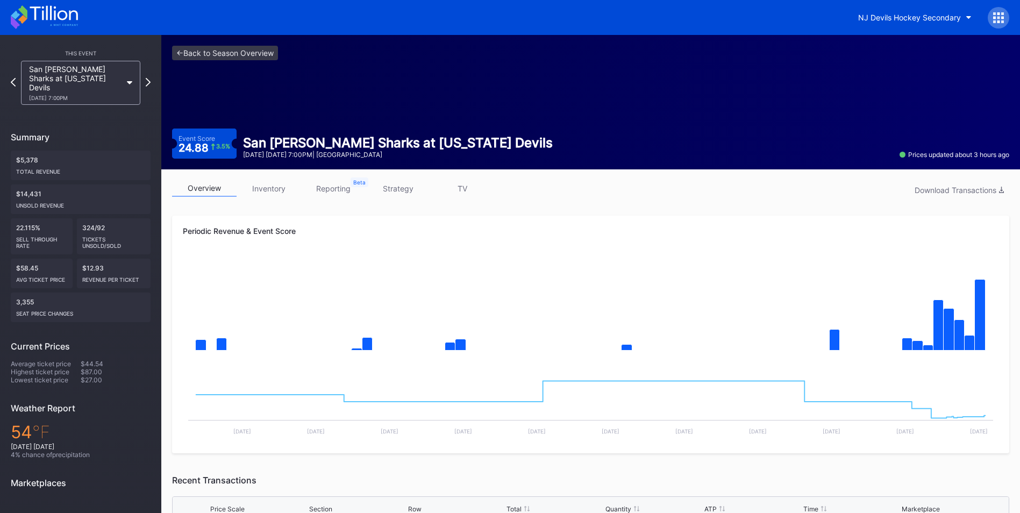
drag, startPoint x: 278, startPoint y: 189, endPoint x: 352, endPoint y: 191, distance: 73.1
click at [278, 189] on link "inventory" at bounding box center [269, 188] width 65 height 17
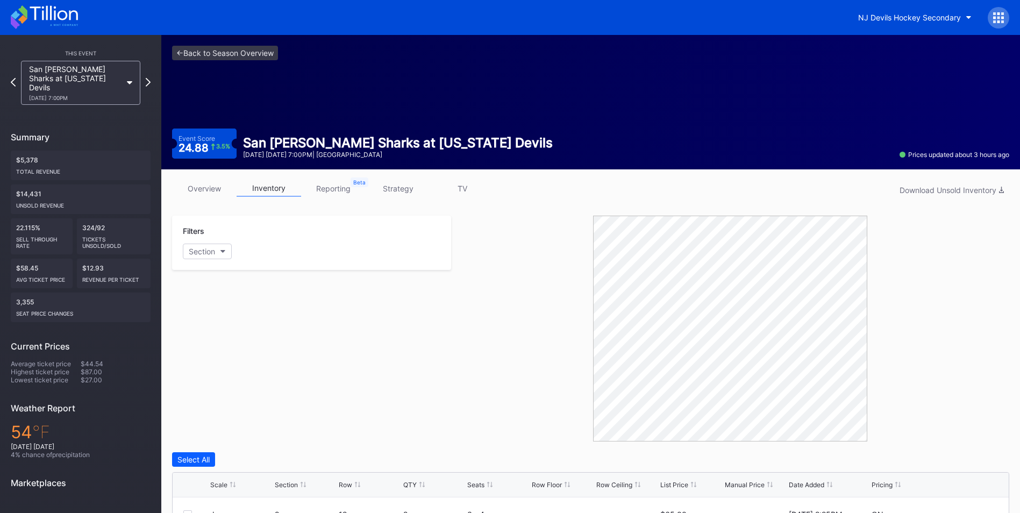
scroll to position [267, 0]
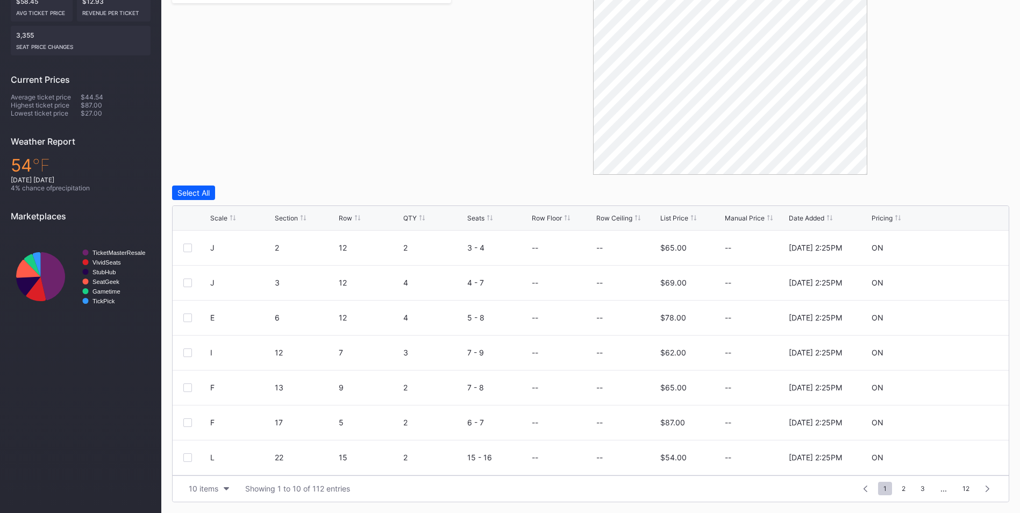
click at [669, 219] on div "List Price" at bounding box center [674, 218] width 28 height 8
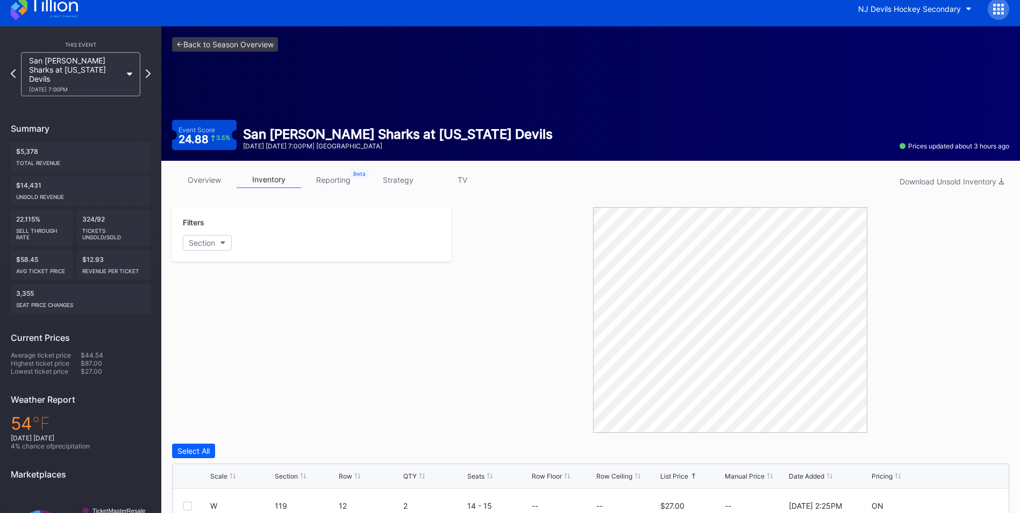
scroll to position [0, 0]
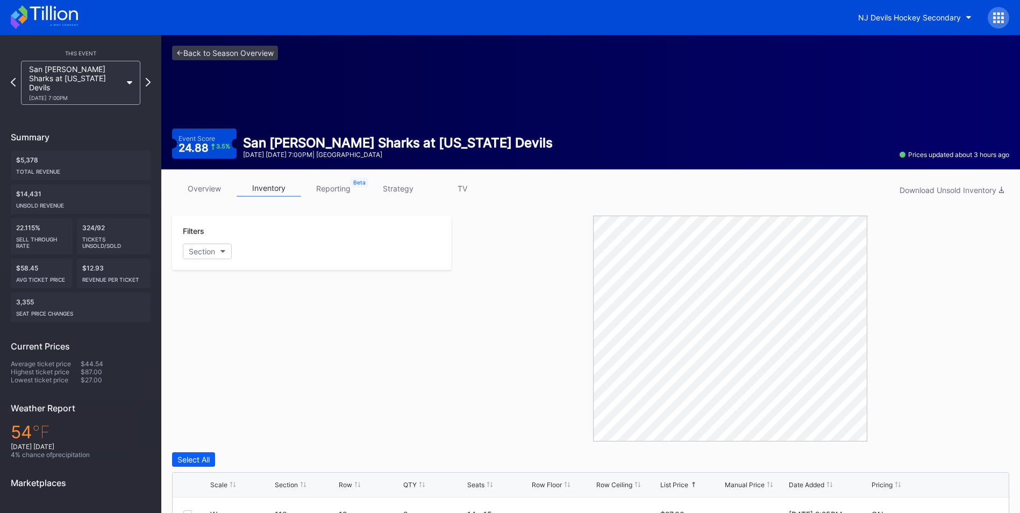
drag, startPoint x: 403, startPoint y: 187, endPoint x: 460, endPoint y: 210, distance: 61.5
click at [403, 187] on link "strategy" at bounding box center [398, 188] width 65 height 17
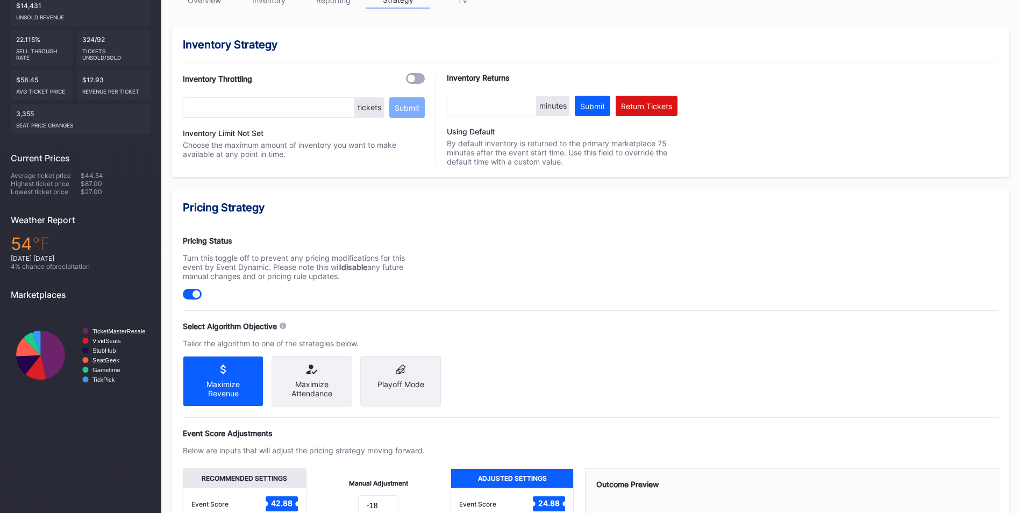
scroll to position [322, 0]
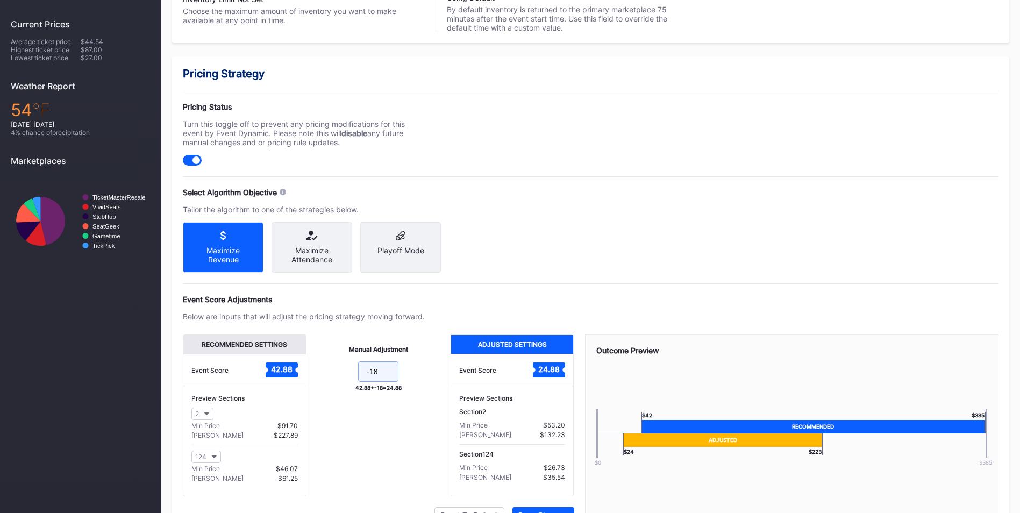
drag, startPoint x: 375, startPoint y: 374, endPoint x: 384, endPoint y: 385, distance: 14.9
click at [376, 374] on input "-18" at bounding box center [378, 371] width 40 height 20
click at [381, 374] on input "-18" at bounding box center [378, 371] width 40 height 20
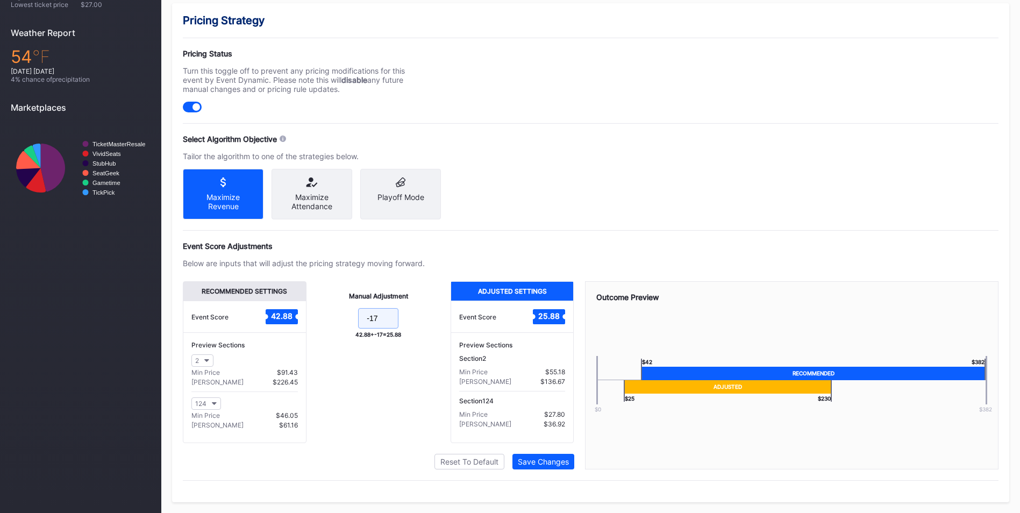
scroll to position [384, 0]
type input "-17"
click at [557, 454] on button "Save Changes" at bounding box center [543, 462] width 62 height 16
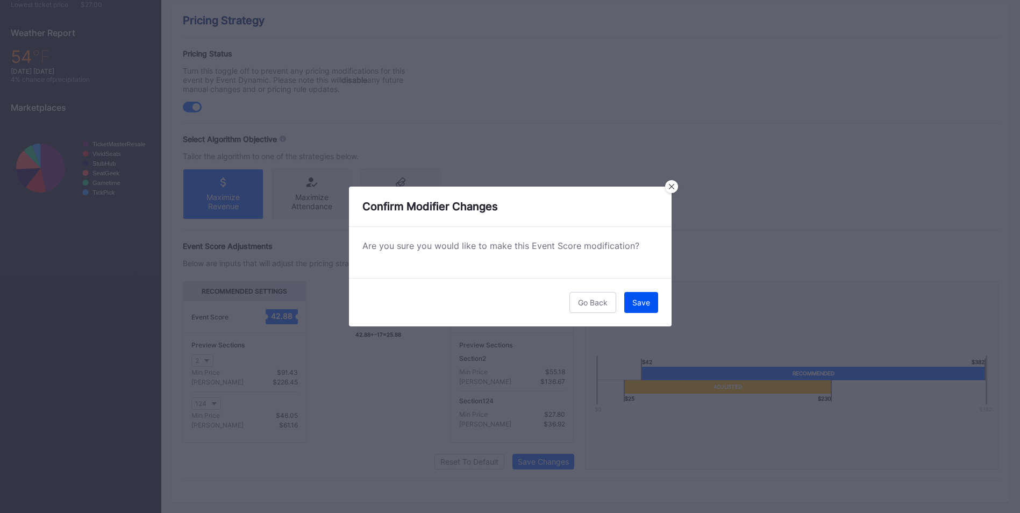
click at [640, 308] on button "Save" at bounding box center [641, 302] width 34 height 21
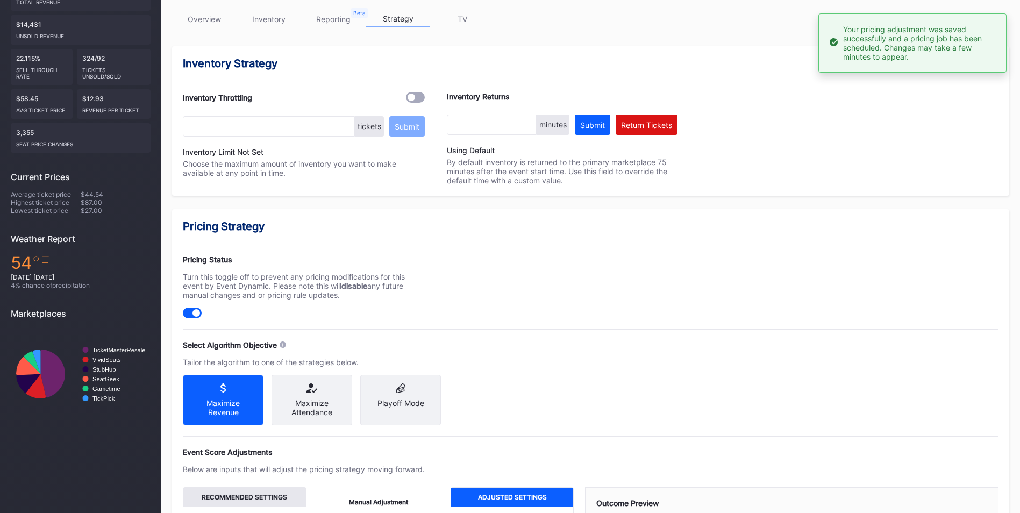
scroll to position [8, 0]
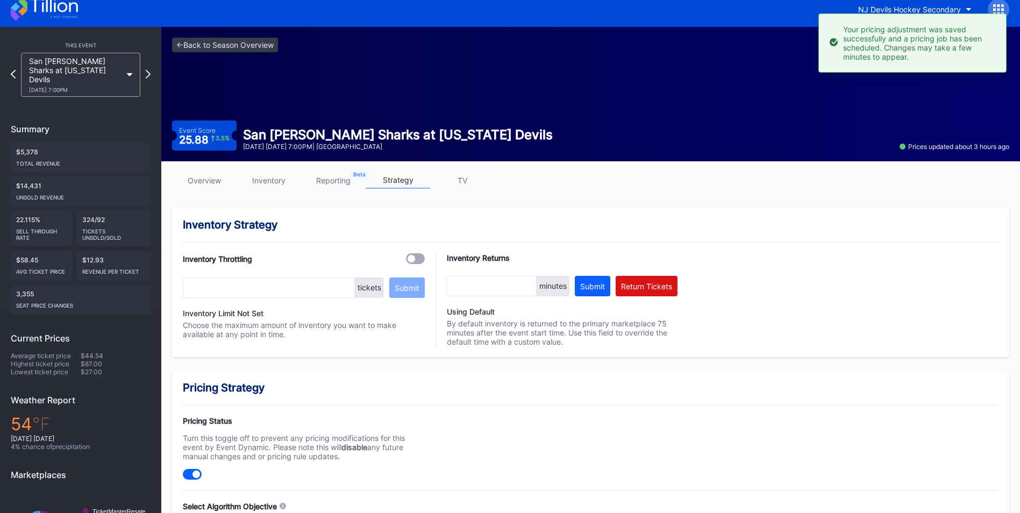
click at [217, 52] on div "<- Back to Season Overview Event Score 25.88 3.5 % San Jose Sharks at New Jerse…" at bounding box center [590, 94] width 858 height 134
click at [254, 48] on link "<- Back to Season Overview" at bounding box center [225, 45] width 106 height 15
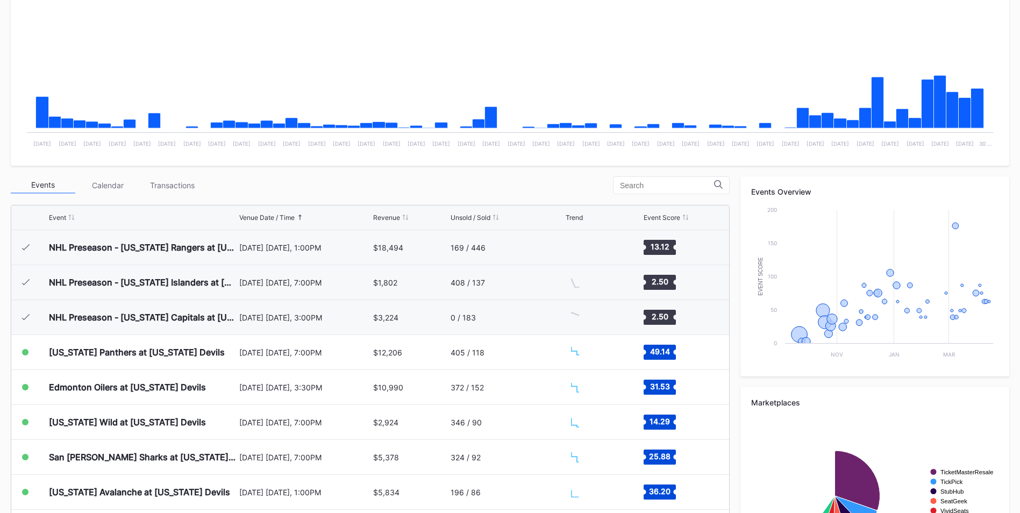
scroll to position [105, 0]
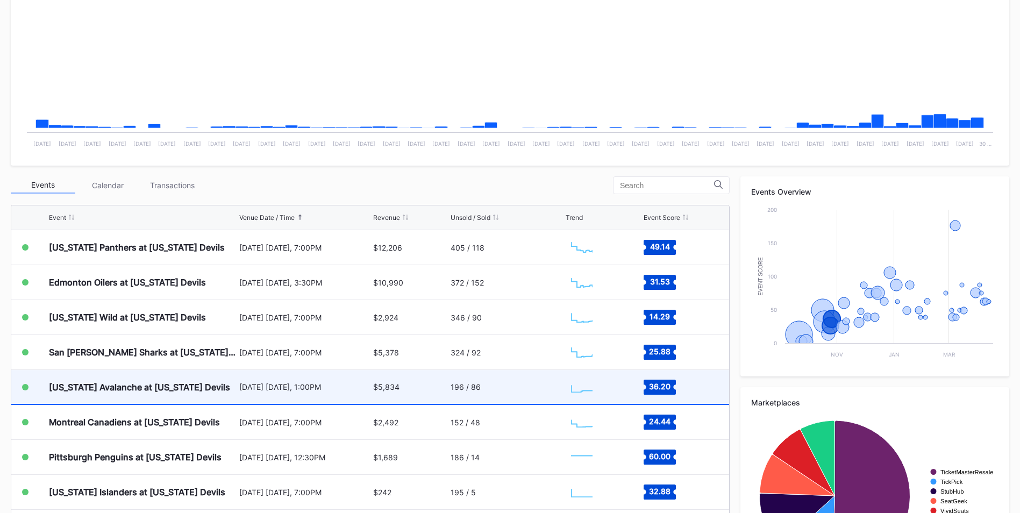
click at [216, 392] on div "[US_STATE] Avalanche at [US_STATE] Devils" at bounding box center [139, 387] width 181 height 11
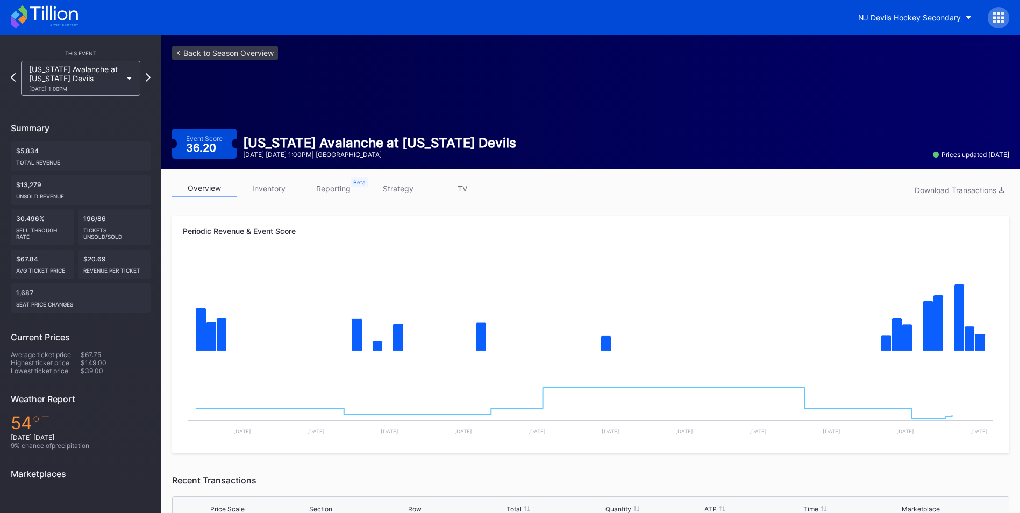
click at [273, 189] on link "inventory" at bounding box center [269, 188] width 65 height 17
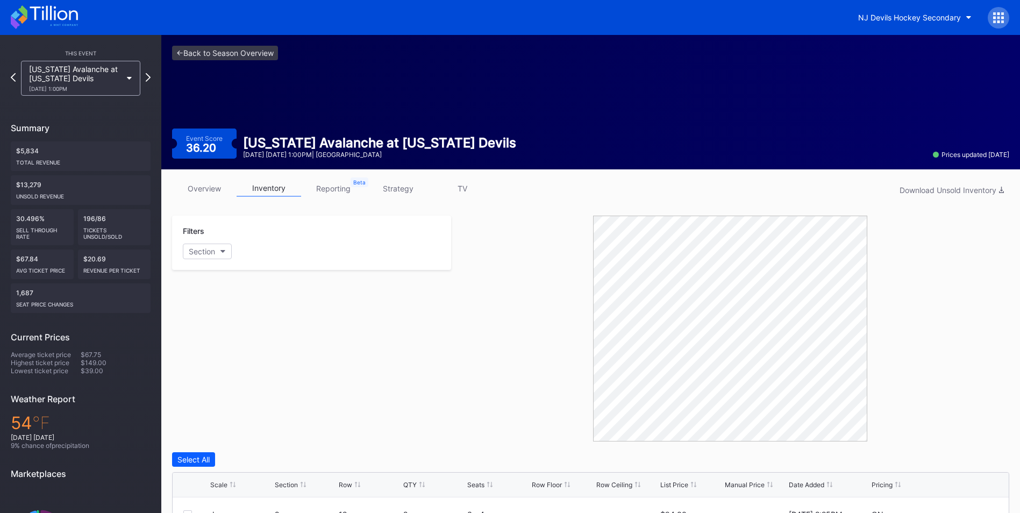
click at [669, 478] on div "Scale Section Row QTY Seats Row Floor Row Ceiling List Price Manual Price Date …" at bounding box center [591, 485] width 836 height 25
click at [671, 485] on div "List Price" at bounding box center [674, 485] width 28 height 8
click at [244, 52] on link "<- Back to Season Overview" at bounding box center [225, 53] width 106 height 15
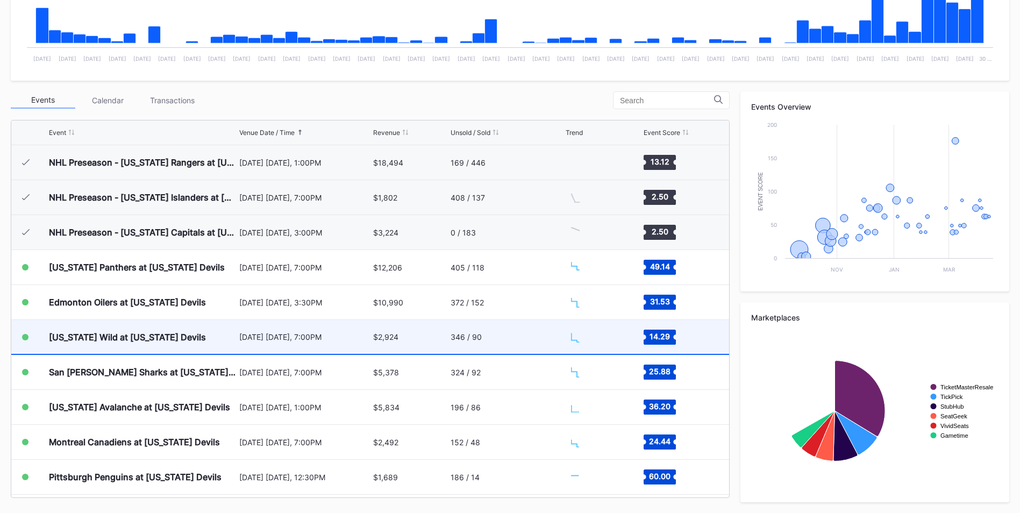
scroll to position [105, 0]
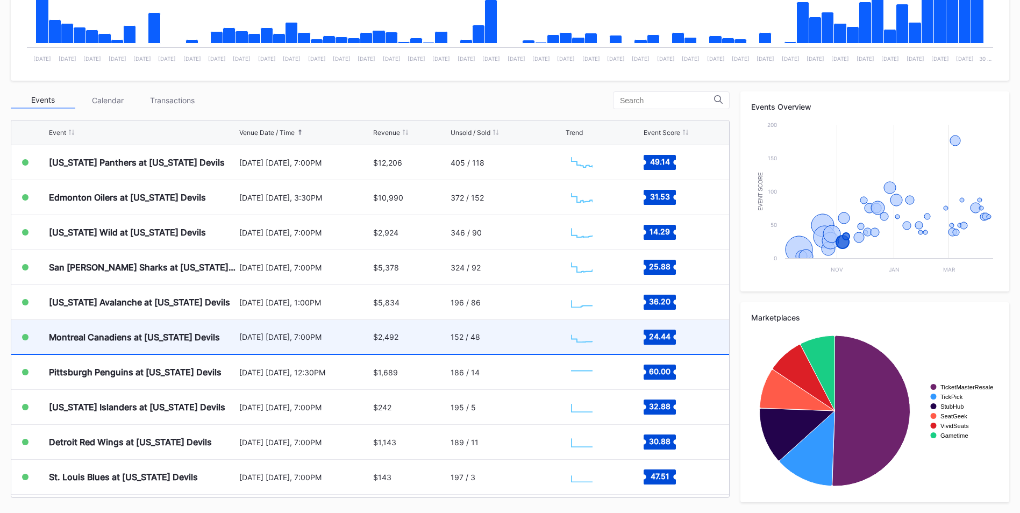
click at [201, 335] on div "Montreal Canadiens at [US_STATE] Devils" at bounding box center [134, 337] width 171 height 11
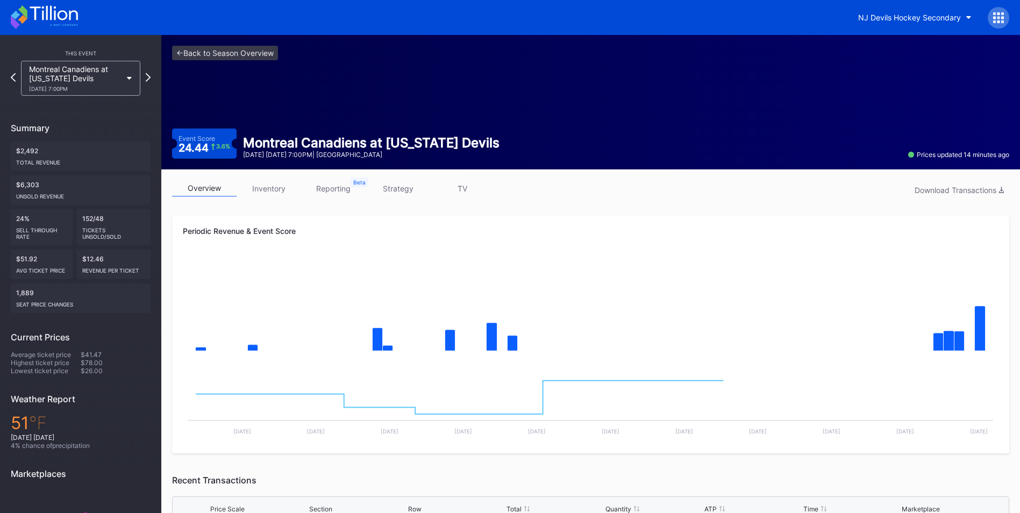
click at [284, 184] on link "inventory" at bounding box center [269, 188] width 65 height 17
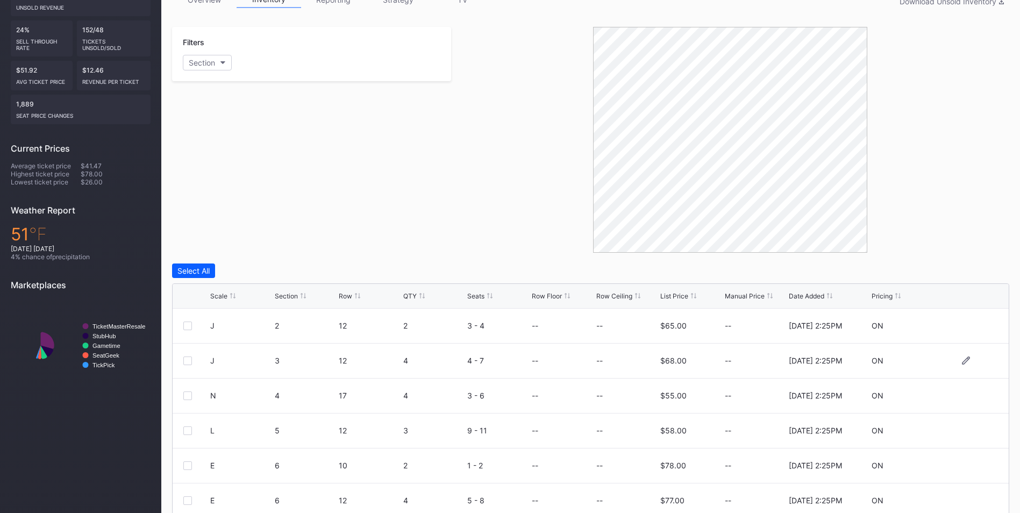
scroll to position [229, 0]
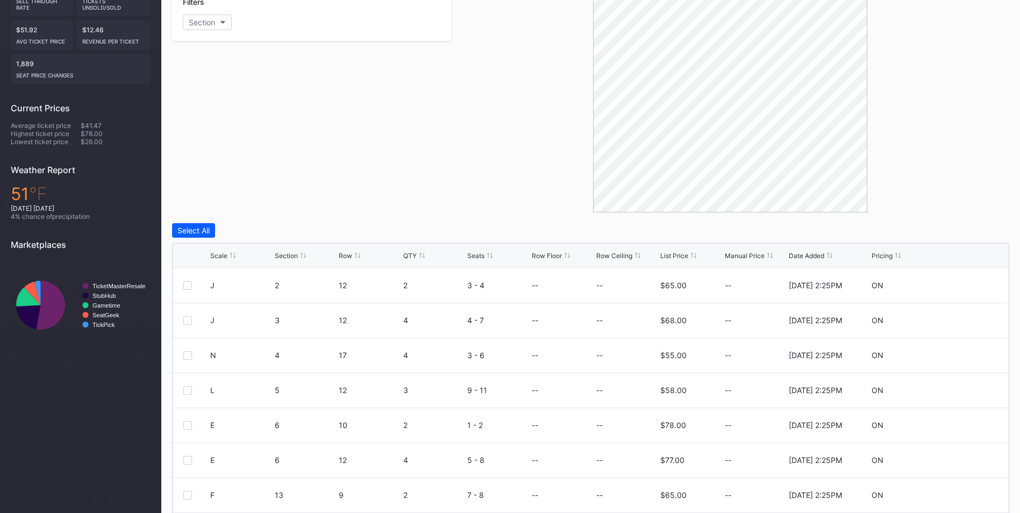
click at [670, 257] on div "List Price" at bounding box center [674, 256] width 28 height 8
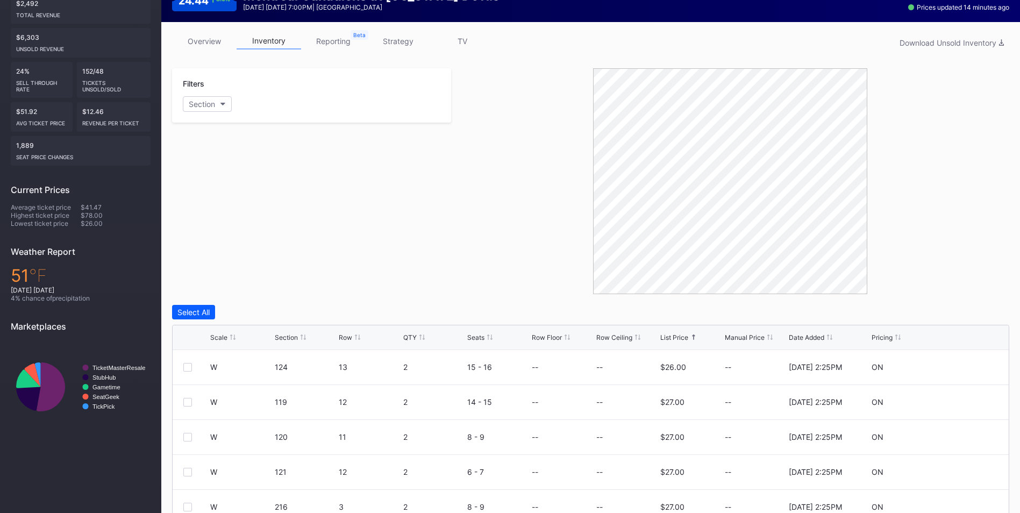
scroll to position [14, 0]
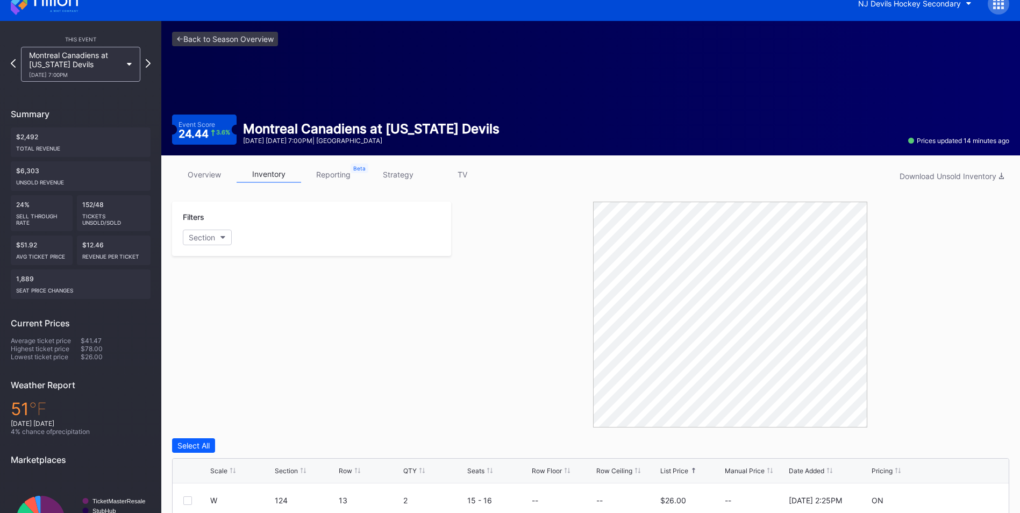
click at [402, 182] on link "strategy" at bounding box center [398, 174] width 65 height 17
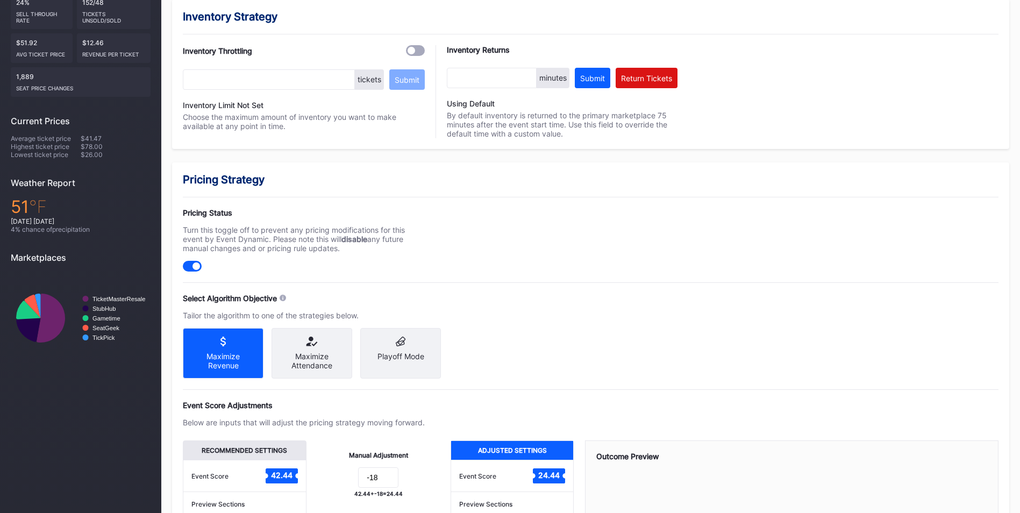
scroll to position [322, 0]
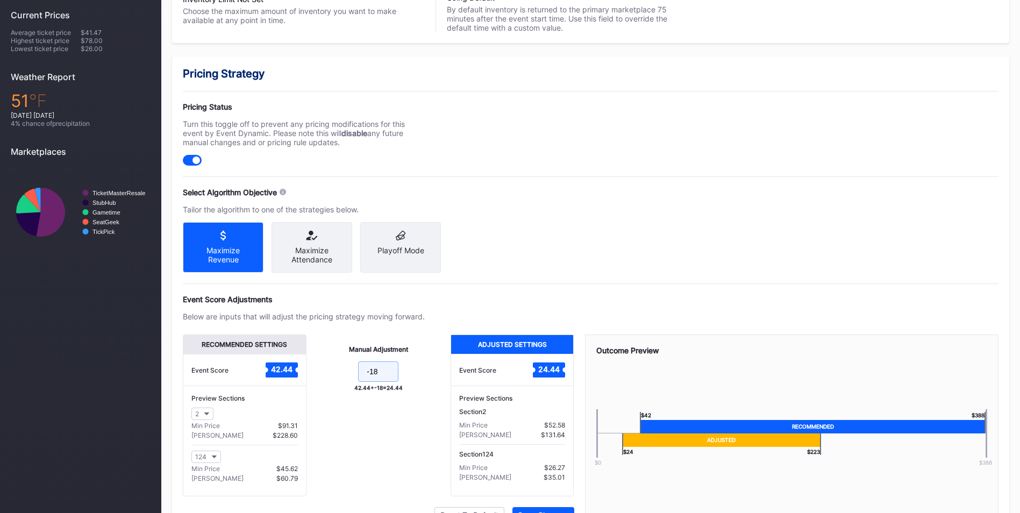
click at [390, 382] on input "-18" at bounding box center [378, 371] width 40 height 20
type input "-17"
click at [740, 248] on div "Pricing Strategy Pricing Status Turn this toggle off to prevent any pricing mod…" at bounding box center [590, 305] width 837 height 499
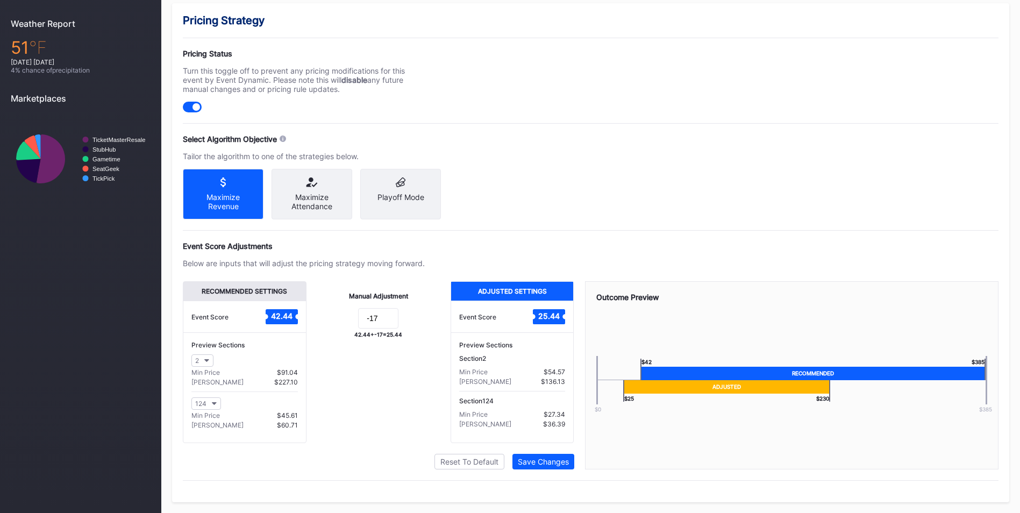
scroll to position [384, 0]
click at [555, 462] on div "Save Changes" at bounding box center [543, 461] width 51 height 9
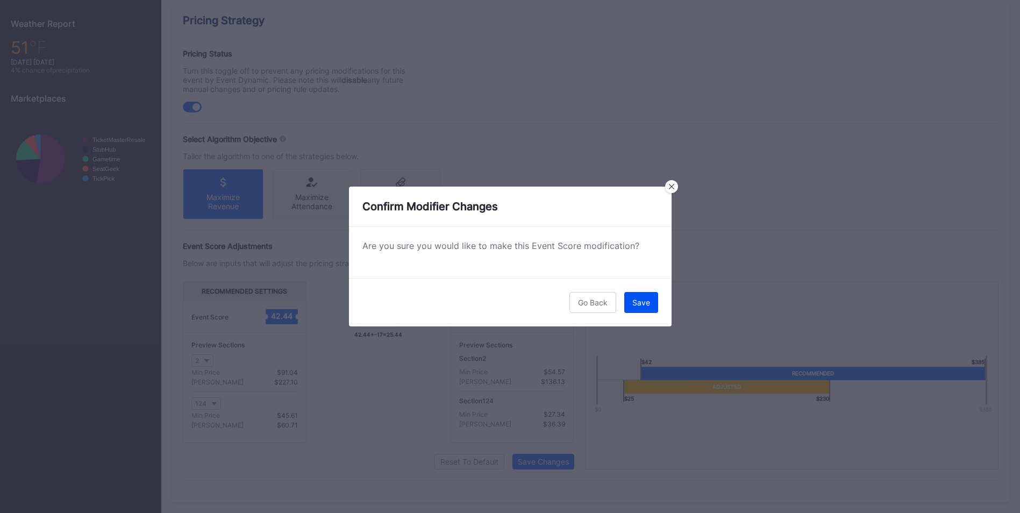
click at [643, 312] on button "Save" at bounding box center [641, 302] width 34 height 21
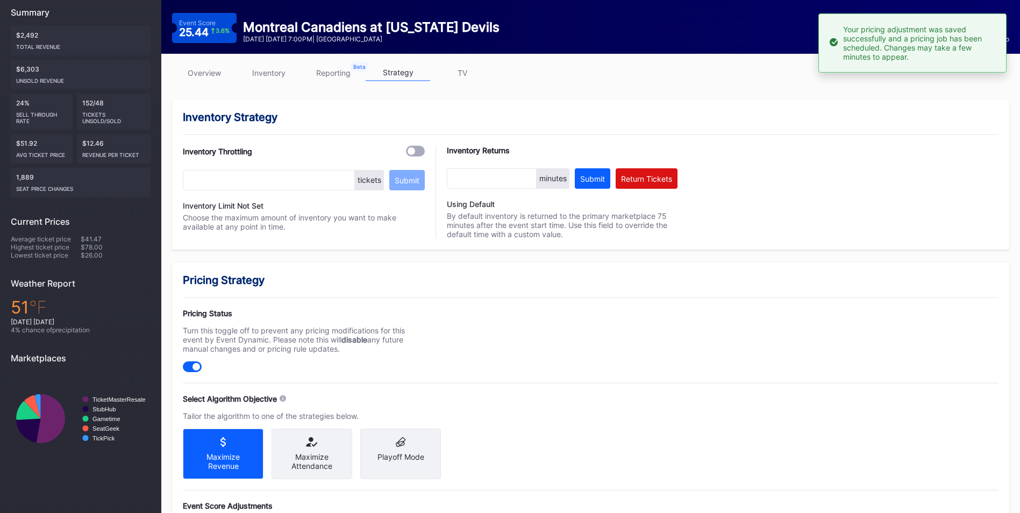
scroll to position [0, 0]
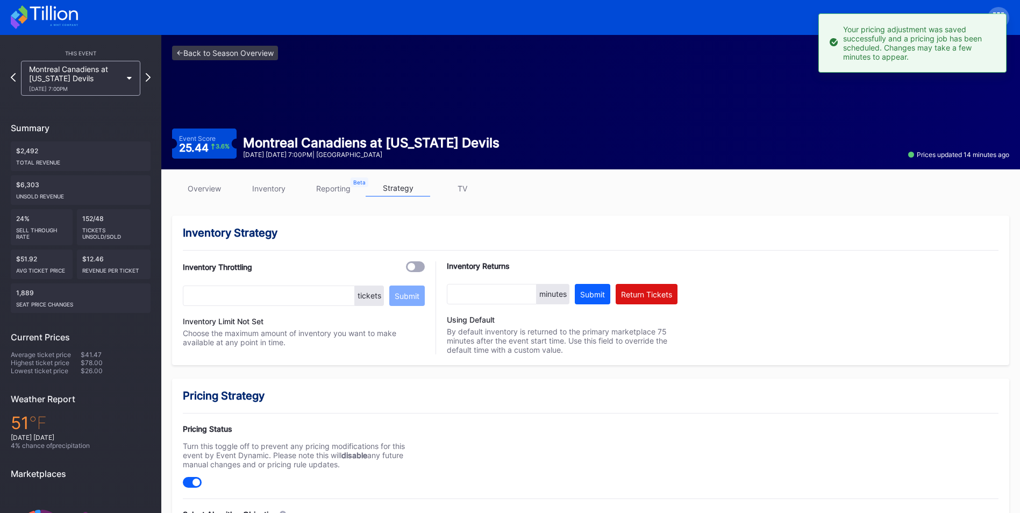
click at [248, 60] on div "<- Back to Season Overview Event Score 25.44 3.6 % Montreal Canadiens at New Je…" at bounding box center [590, 102] width 858 height 134
click at [245, 52] on link "<- Back to Season Overview" at bounding box center [225, 53] width 106 height 15
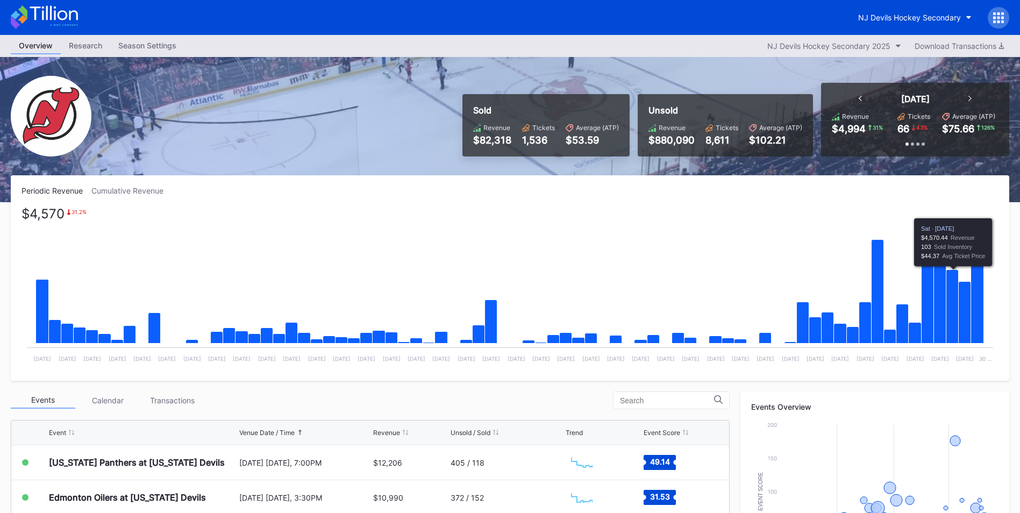
click at [947, 290] on icon "Chart title" at bounding box center [952, 307] width 12 height 74
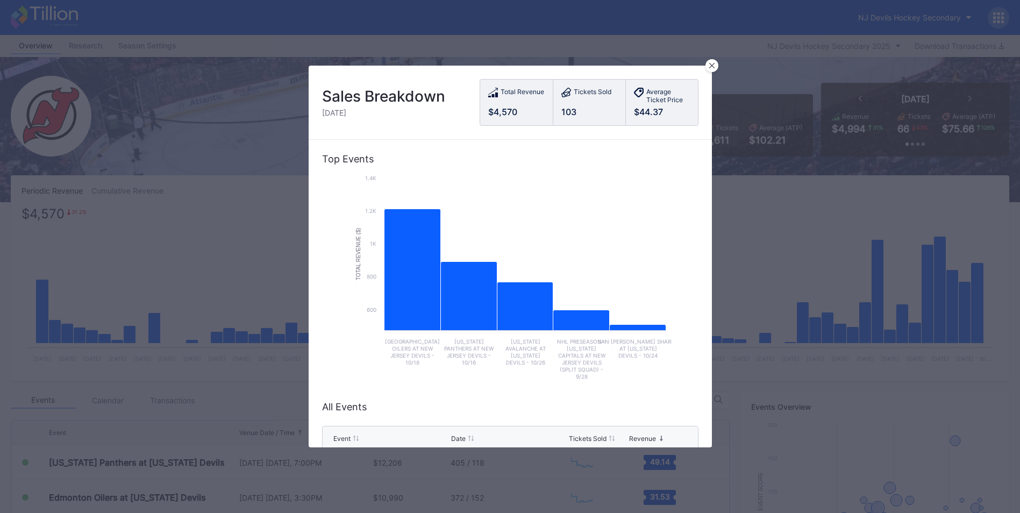
scroll to position [161, 0]
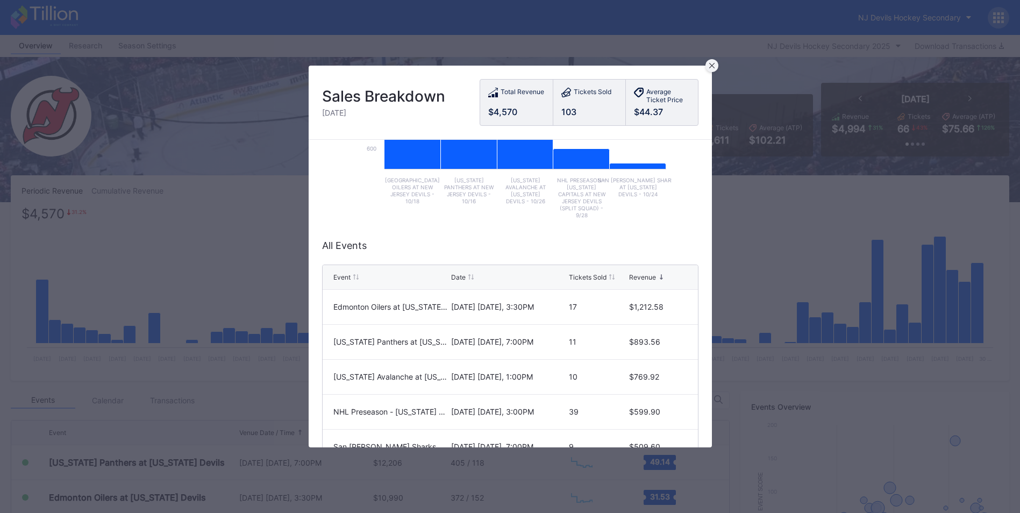
click at [708, 68] on div at bounding box center [711, 65] width 13 height 13
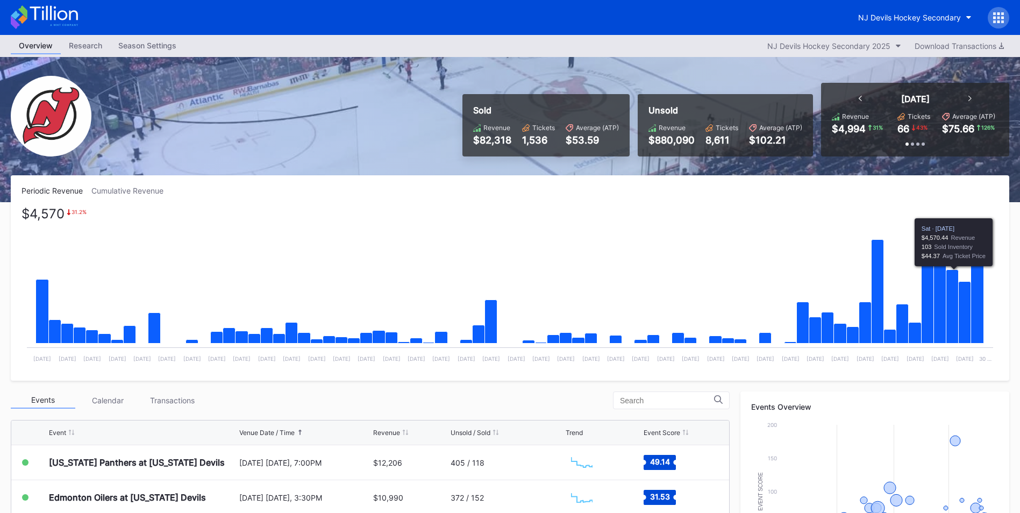
click at [955, 313] on icon "Chart title" at bounding box center [952, 307] width 12 height 74
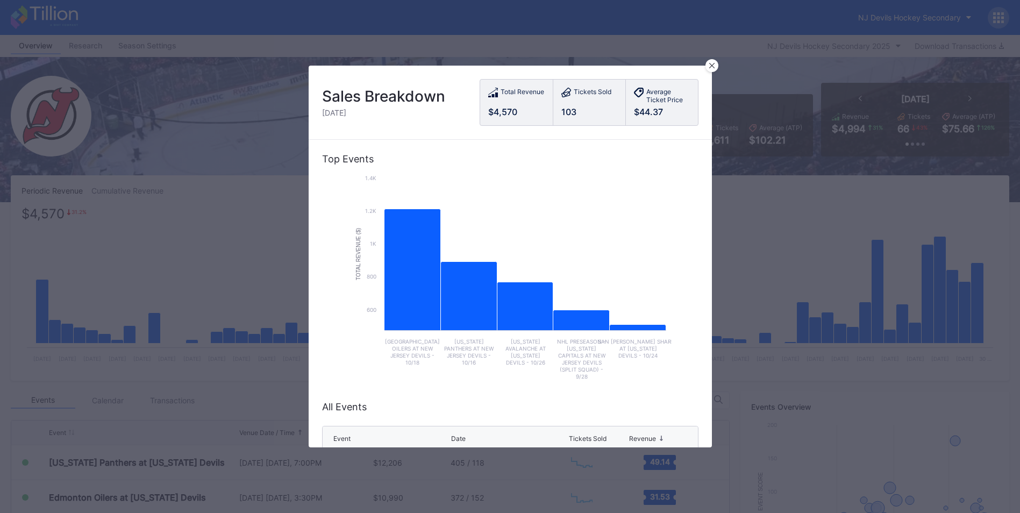
drag, startPoint x: 714, startPoint y: 63, endPoint x: 794, endPoint y: 87, distance: 83.0
click at [714, 63] on div at bounding box center [711, 65] width 13 height 13
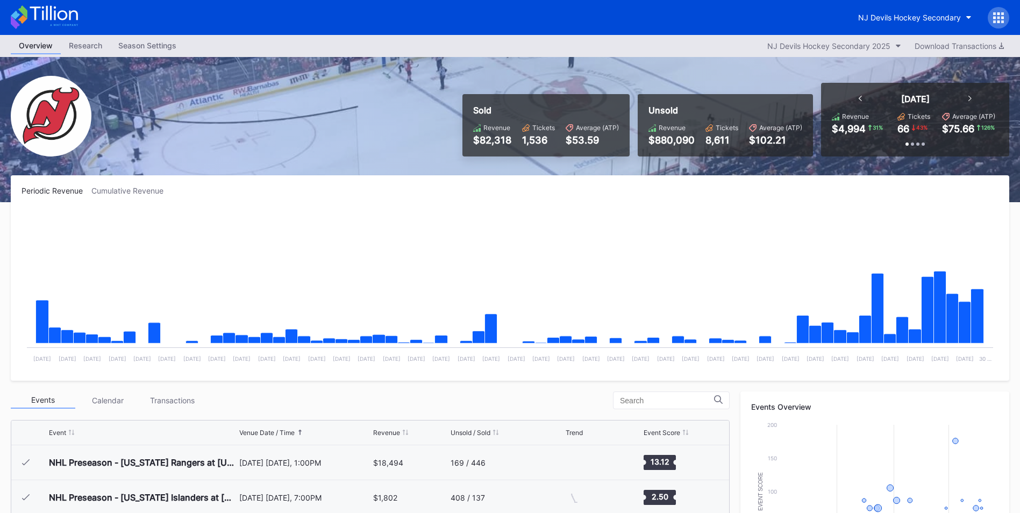
scroll to position [105, 0]
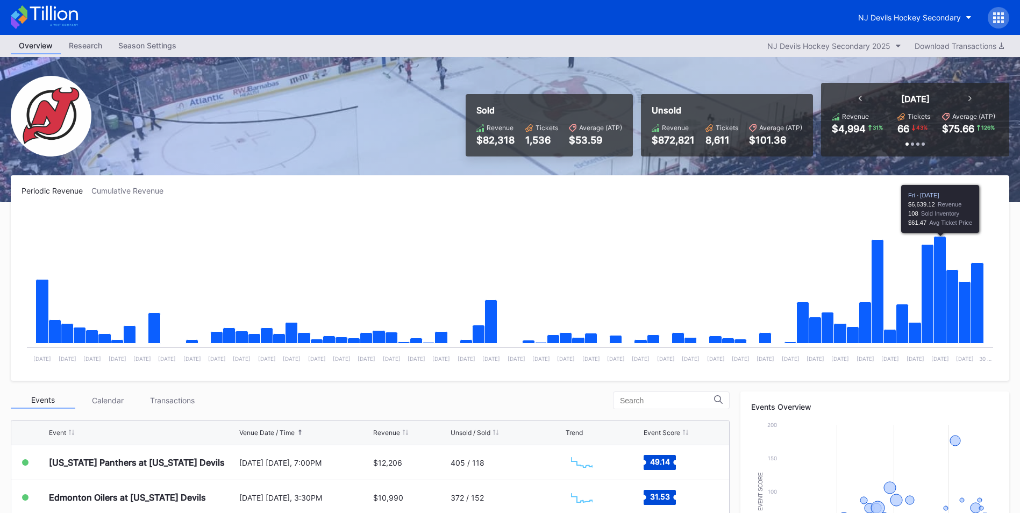
click at [594, 267] on rect "Chart title" at bounding box center [510, 289] width 977 height 161
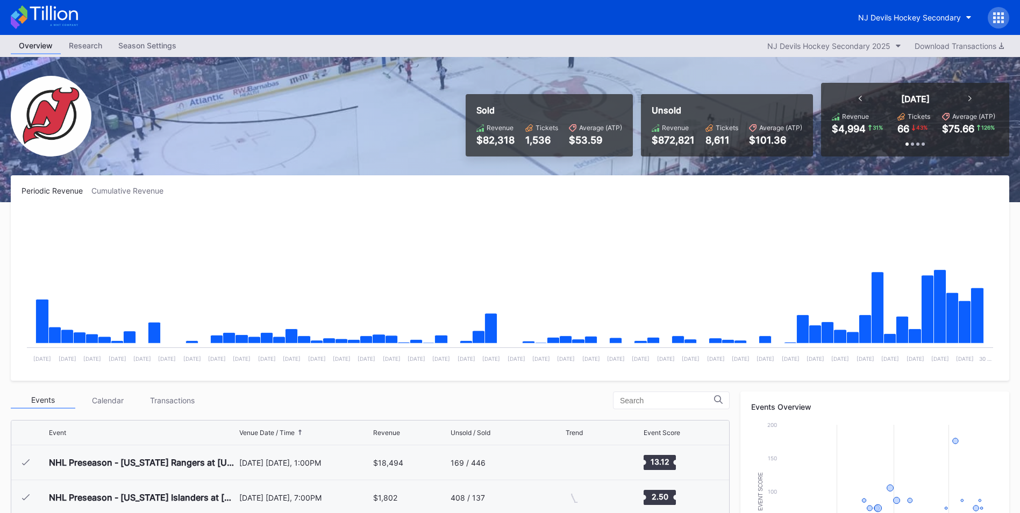
scroll to position [105, 0]
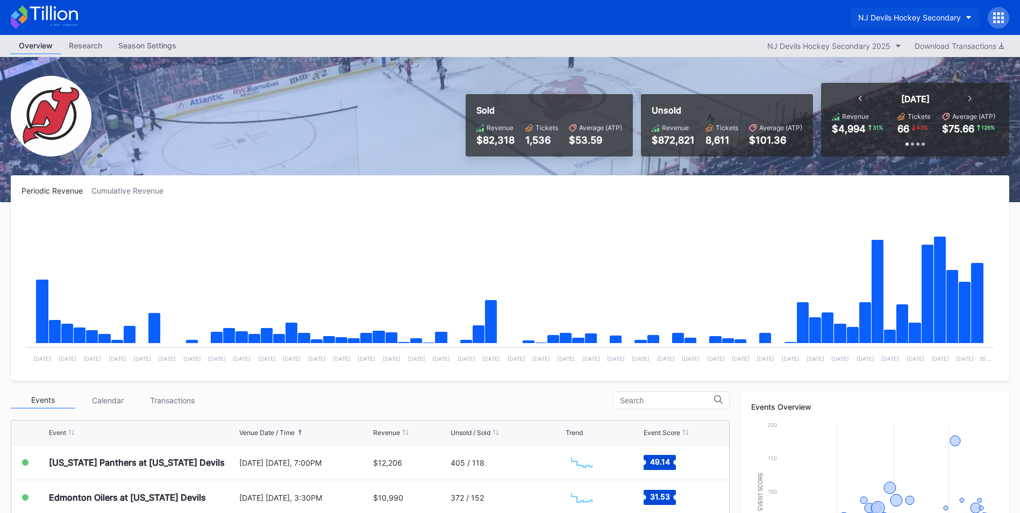
click at [918, 15] on div "NJ Devils Hockey Secondary" at bounding box center [909, 17] width 103 height 9
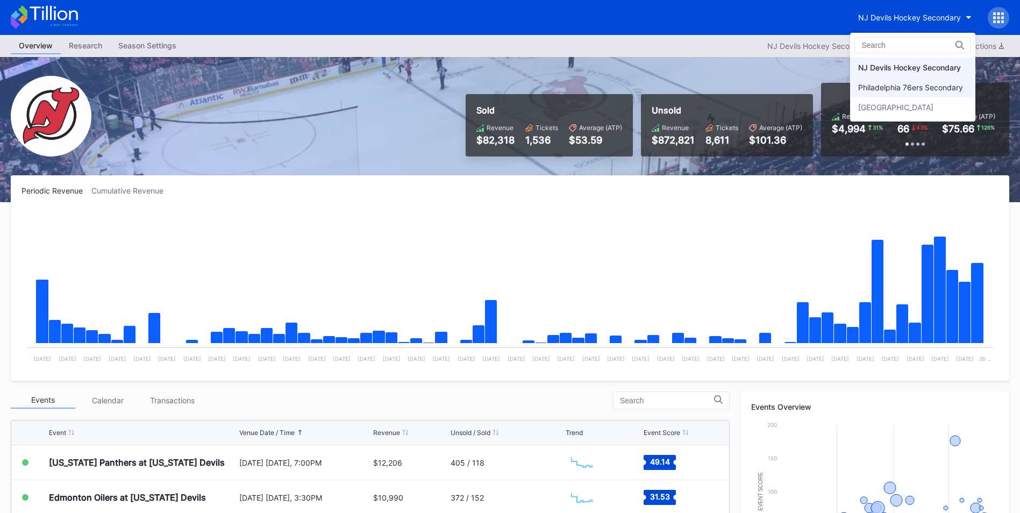
click at [905, 90] on div "Philadelphia 76ers Secondary" at bounding box center [910, 87] width 105 height 9
